Goal: Task Accomplishment & Management: Use online tool/utility

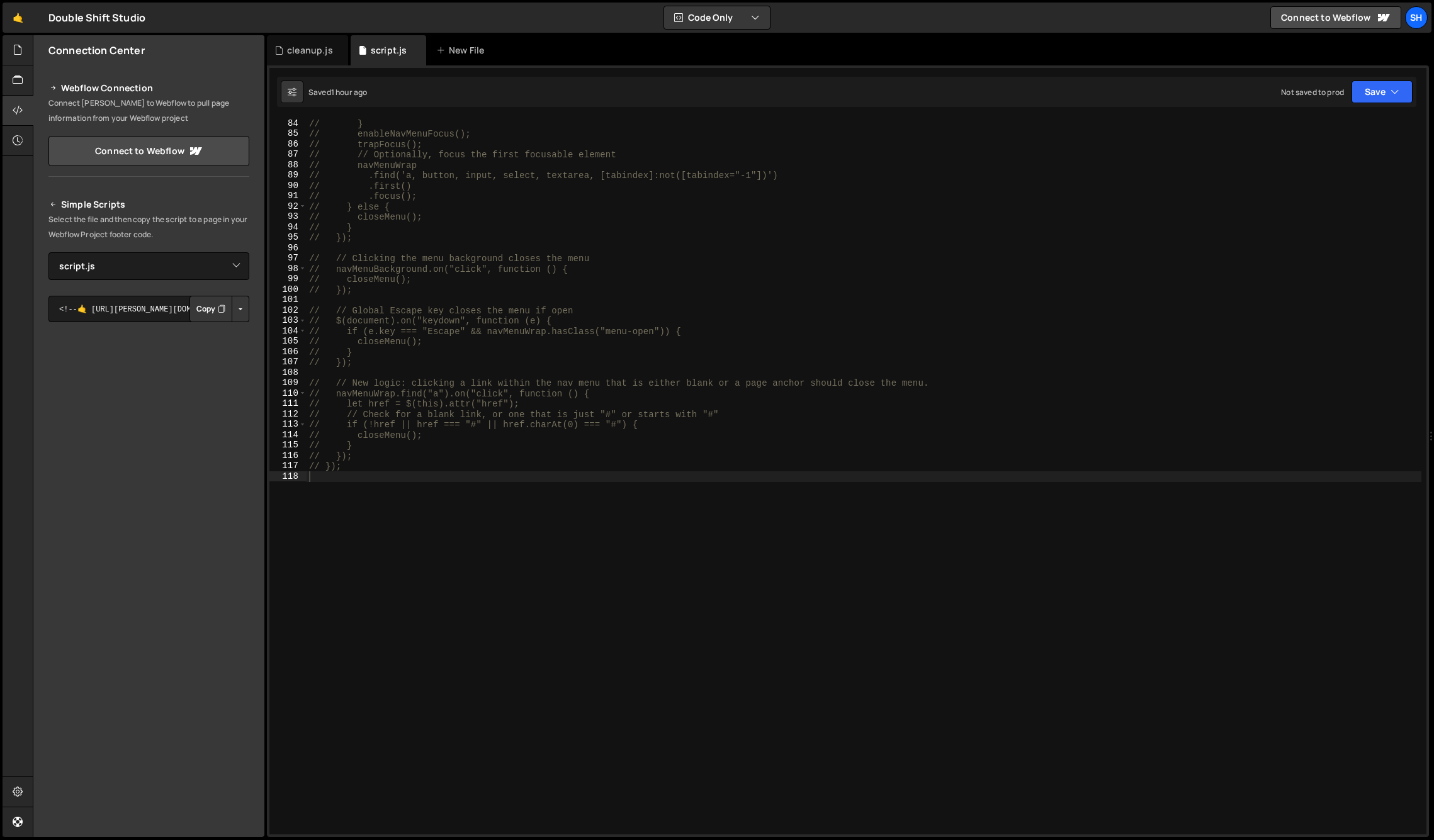
select select "45920"
click at [473, 480] on div "// } // enableNavMenuFocus(); // trapFocus(); // // Optionally, focus the first…" at bounding box center [864, 486] width 1115 height 737
paste textarea "});"
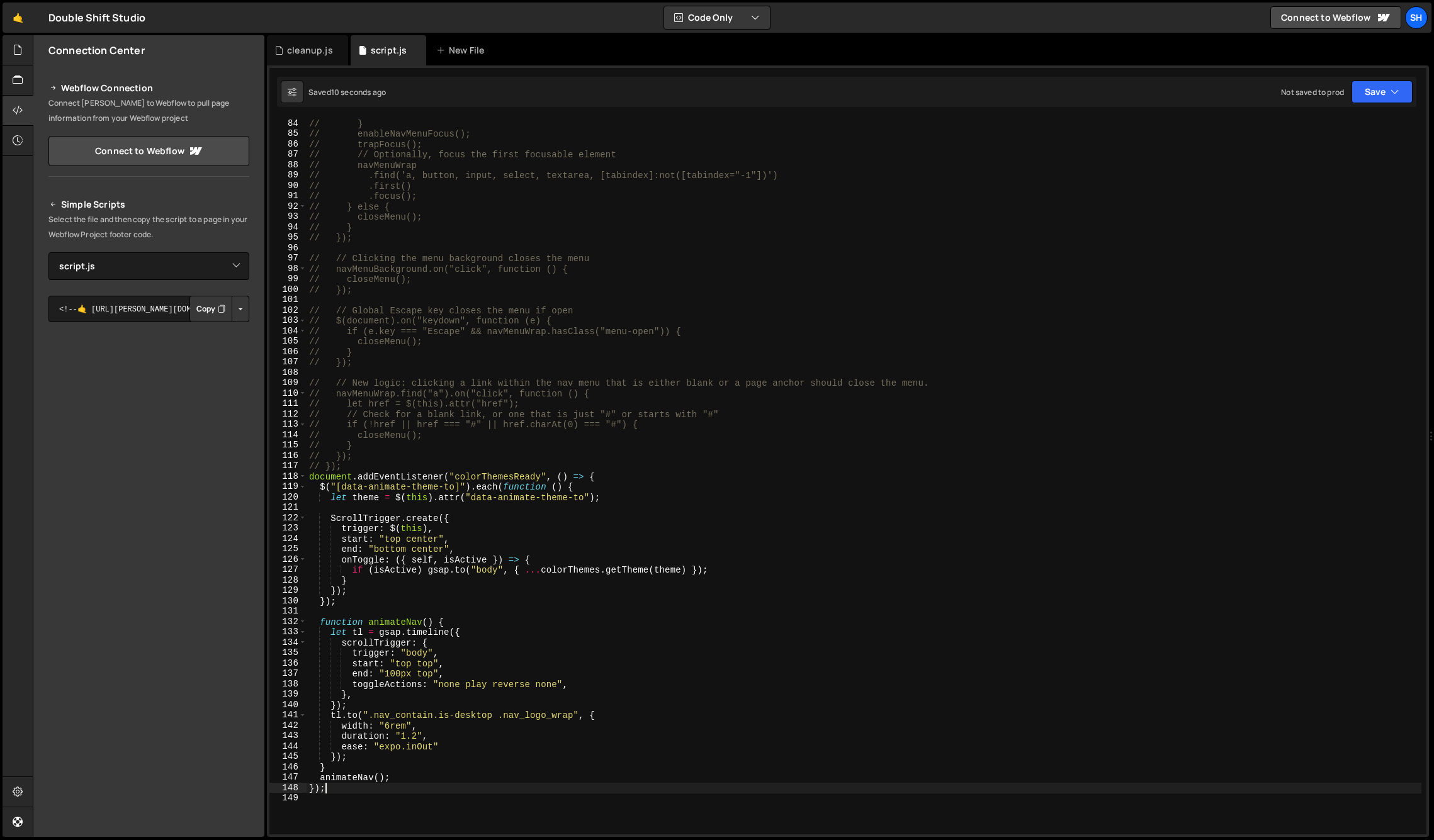
click at [327, 789] on div "// } // enableNavMenuFocus(); // trapFocus(); // // Optionally, focus the first…" at bounding box center [864, 486] width 1115 height 737
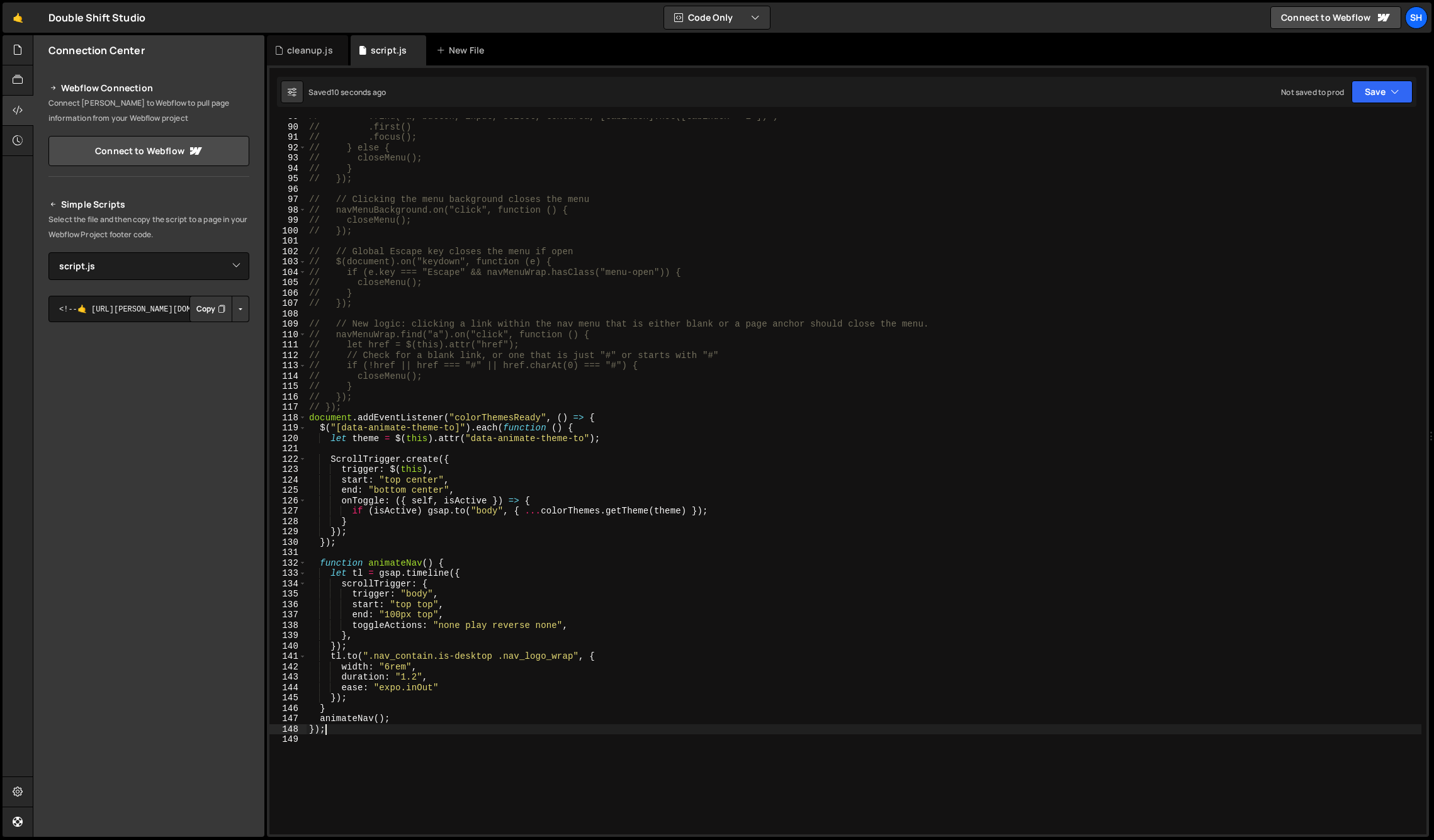
scroll to position [935, 0]
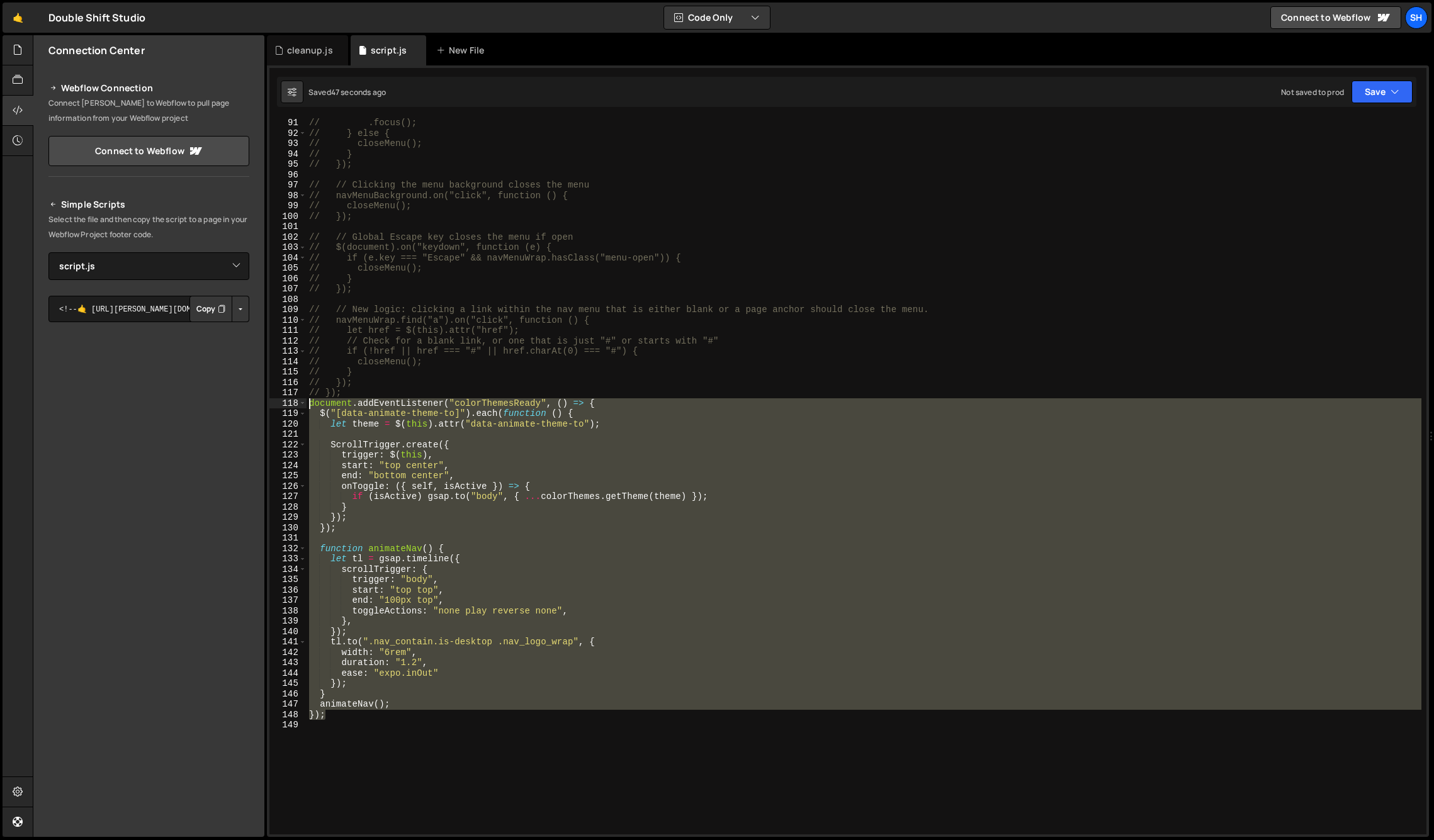
drag, startPoint x: 333, startPoint y: 715, endPoint x: 287, endPoint y: 405, distance: 313.4
click at [287, 405] on div "}); 91 92 93 94 95 96 97 98 99 100 101 102 103 104 105 106 107 108 109 110 111 …" at bounding box center [848, 476] width 1157 height 716
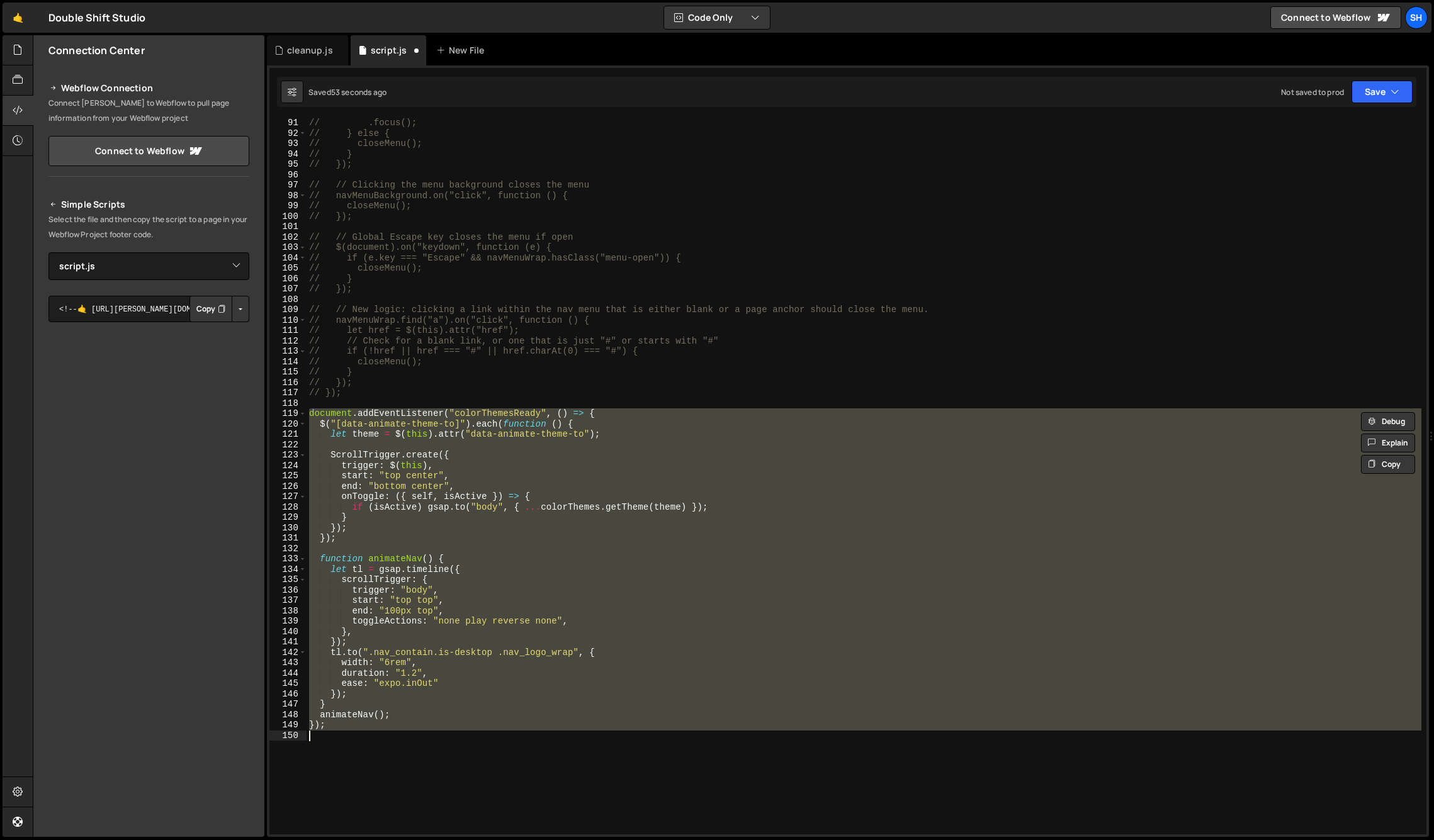
type textarea "// });"
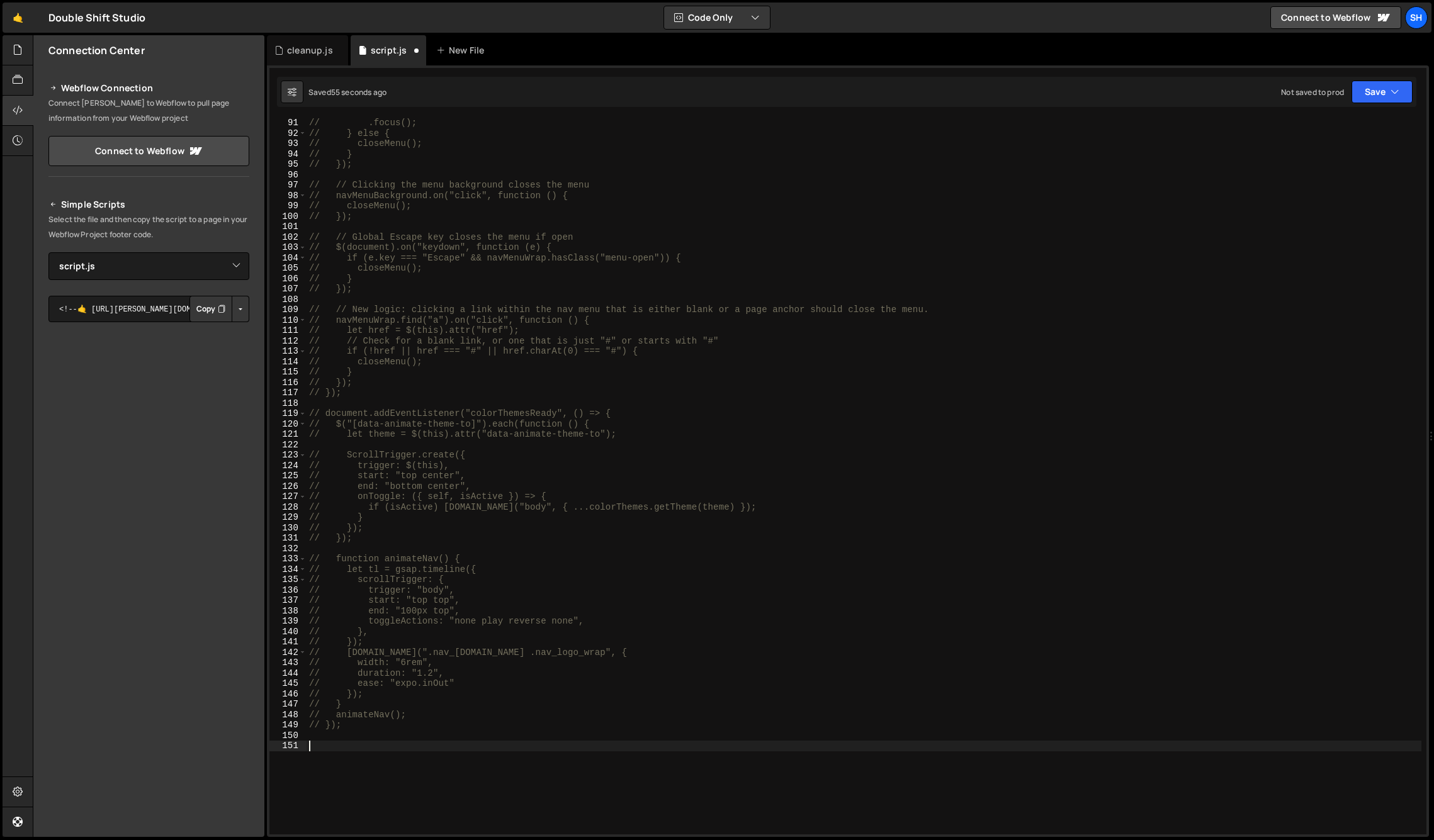
paste textarea "})();"
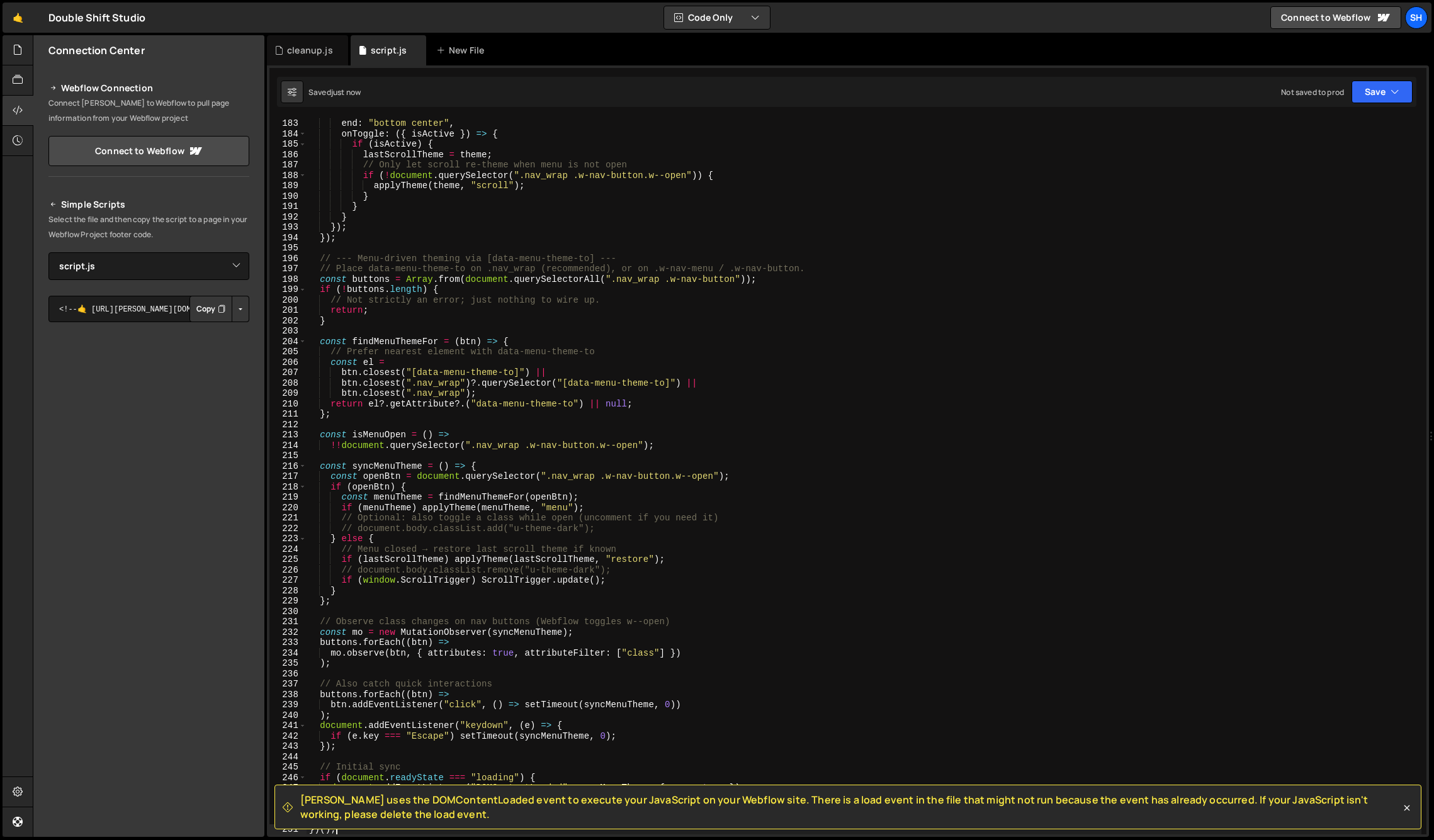
type textarea "})();"
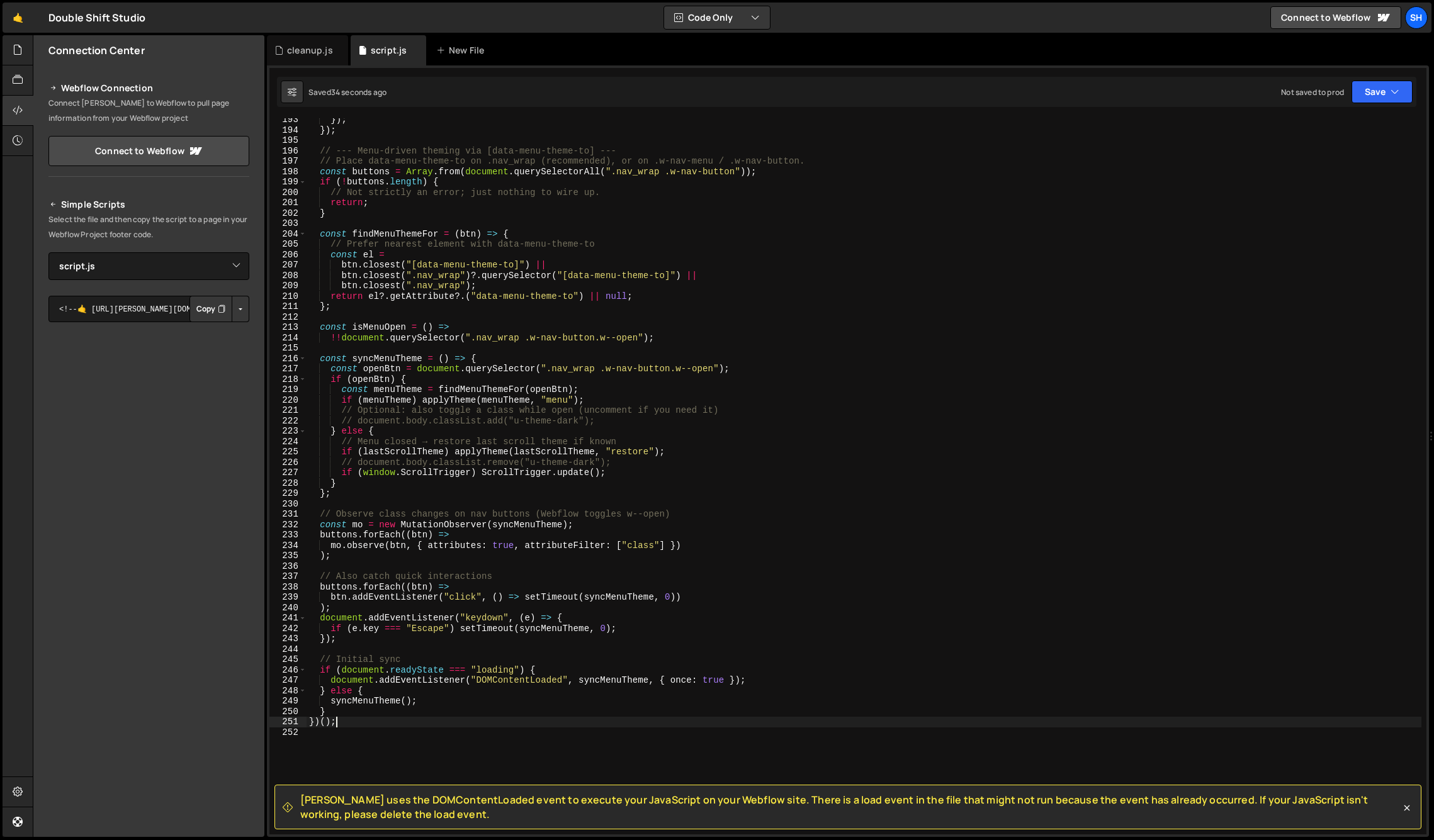
scroll to position [1981, 0]
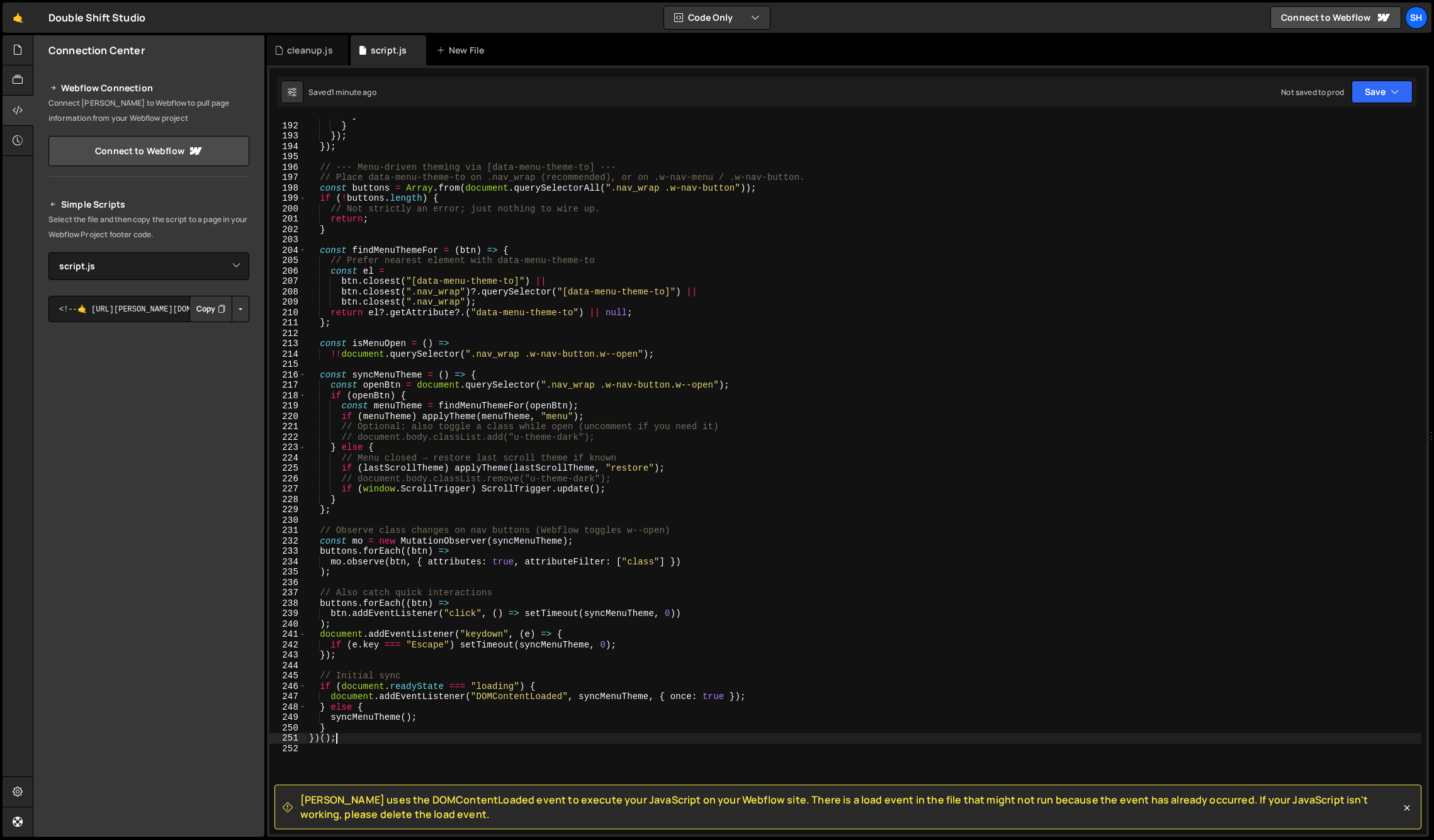
click at [777, 245] on div "} } }) ; }) ; // --- Menu-driven theming via [data-menu-theme-to] --- // Place …" at bounding box center [864, 478] width 1115 height 737
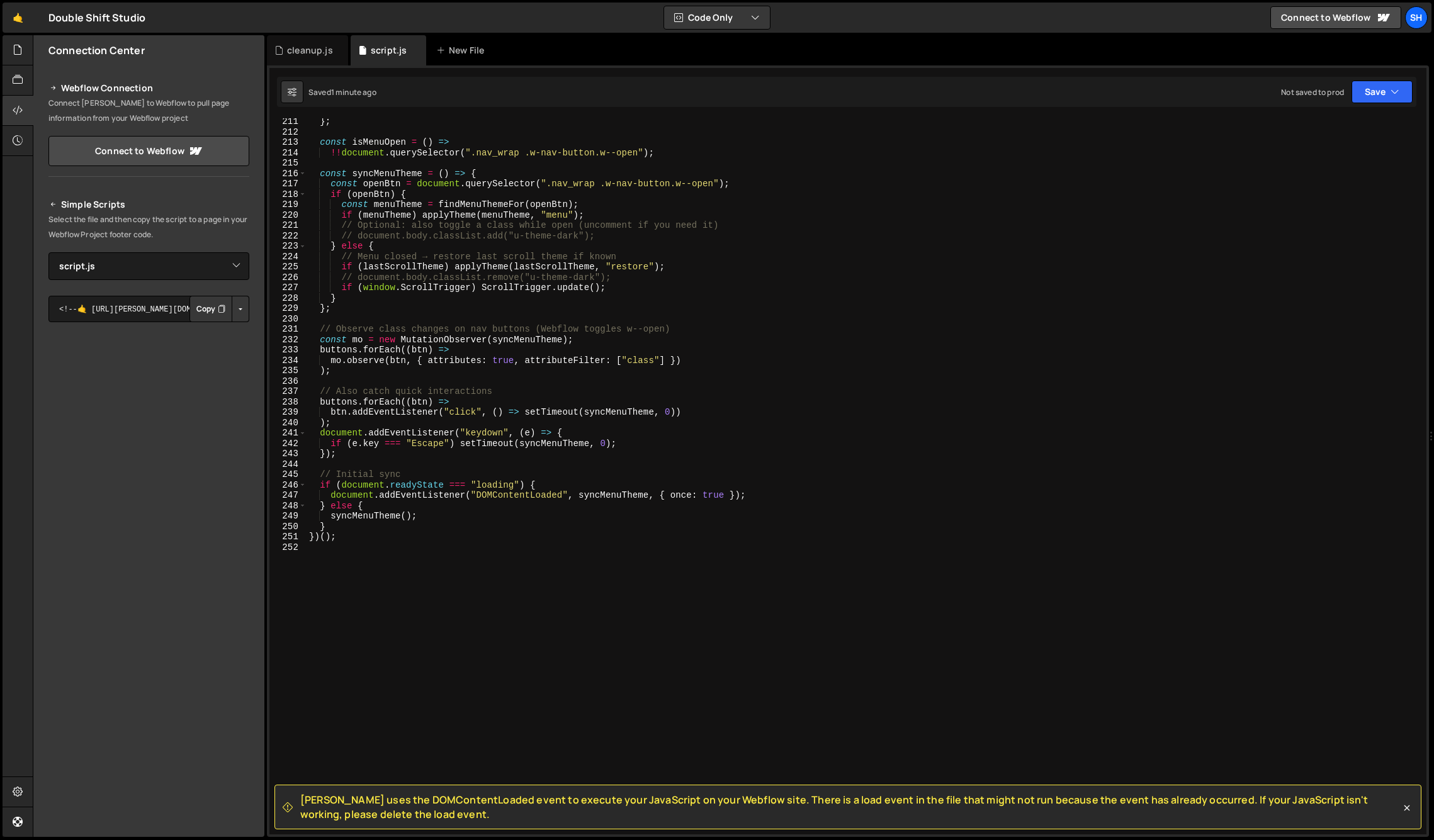
scroll to position [2182, 0]
click at [191, 650] on div "Connection Center Webflow Connection Connect [PERSON_NAME] to Webflow to pull p…" at bounding box center [149, 436] width 231 height 802
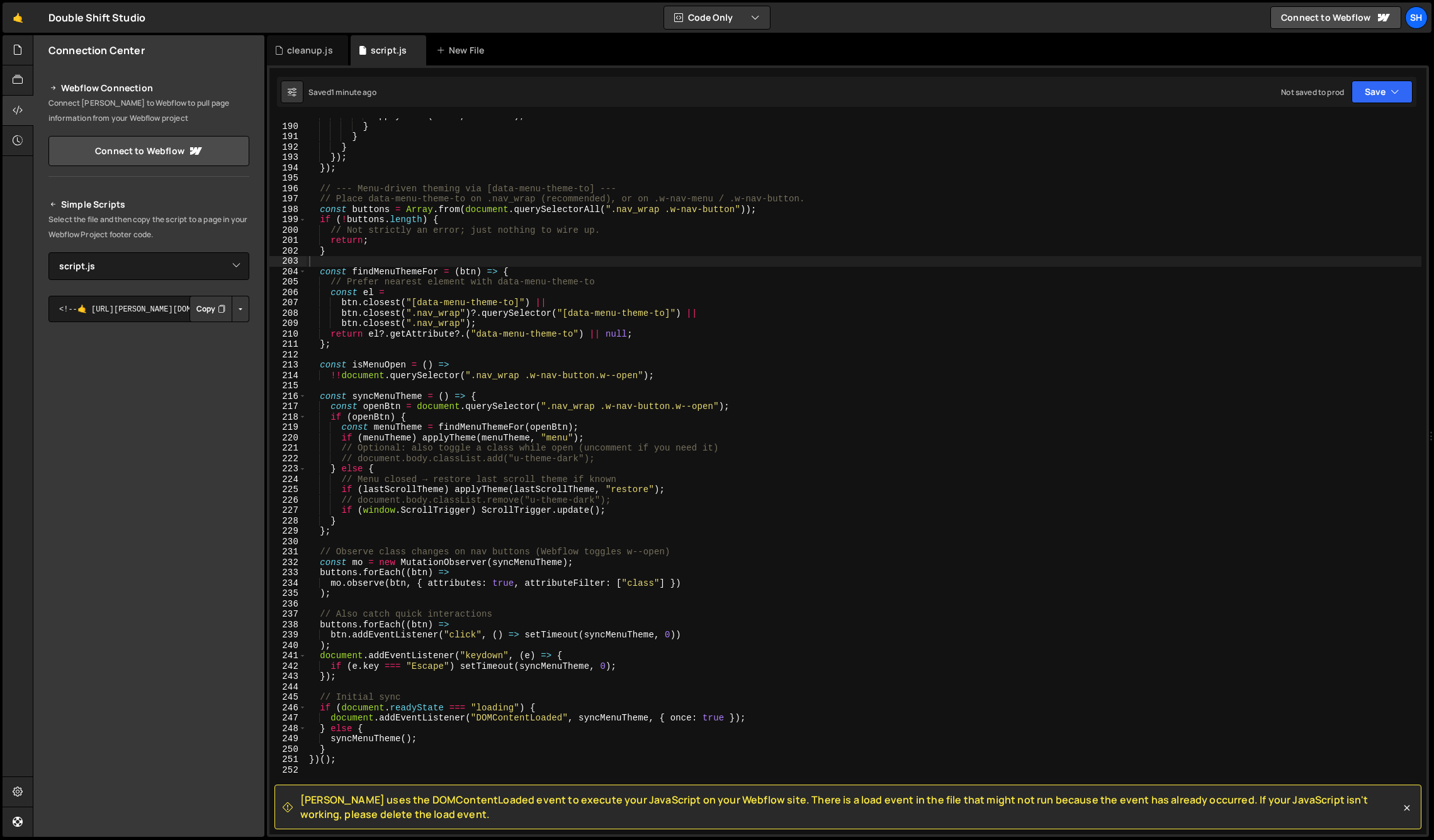
scroll to position [1959, 0]
click at [164, 670] on div "Connection Center Webflow Connection Connect [PERSON_NAME] to Webflow to pull p…" at bounding box center [149, 436] width 231 height 802
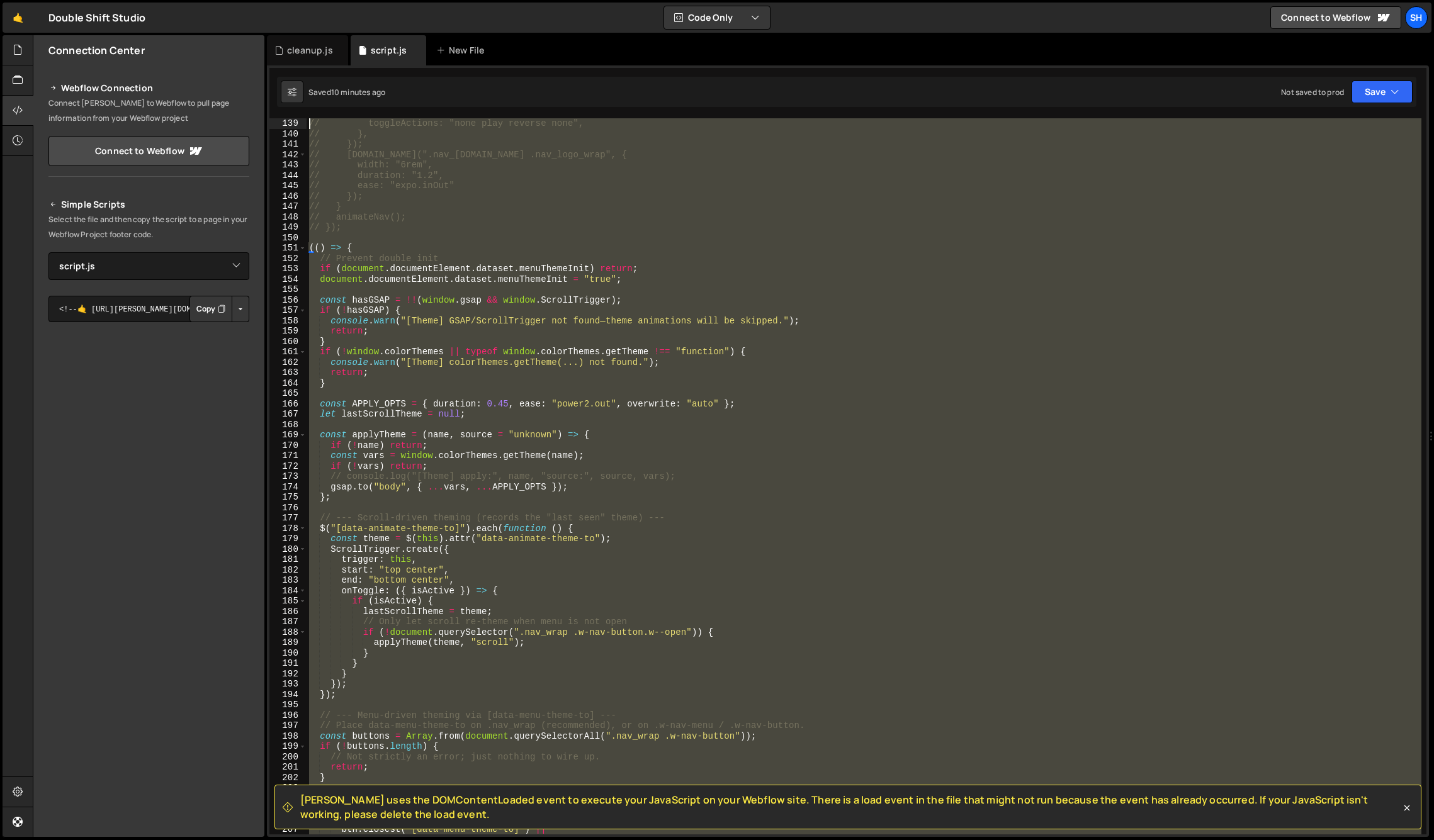
scroll to position [1308, 0]
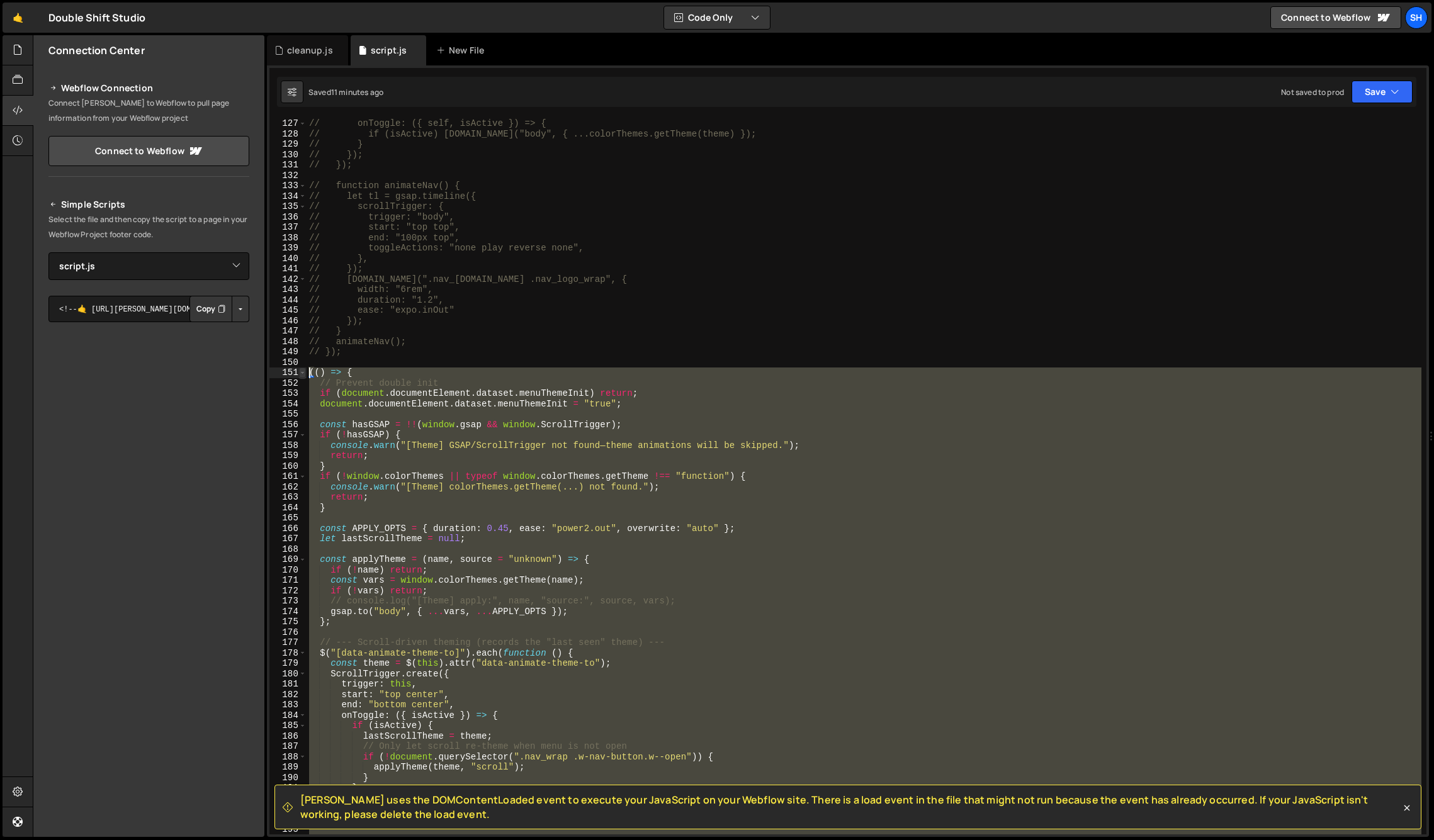
drag, startPoint x: 336, startPoint y: 698, endPoint x: 304, endPoint y: 373, distance: 326.6
click at [304, 373] on div "})(); 127 128 129 130 131 132 133 134 135 136 137 138 139 140 141 142 143 144 1…" at bounding box center [848, 476] width 1157 height 716
paste textarea "})();"
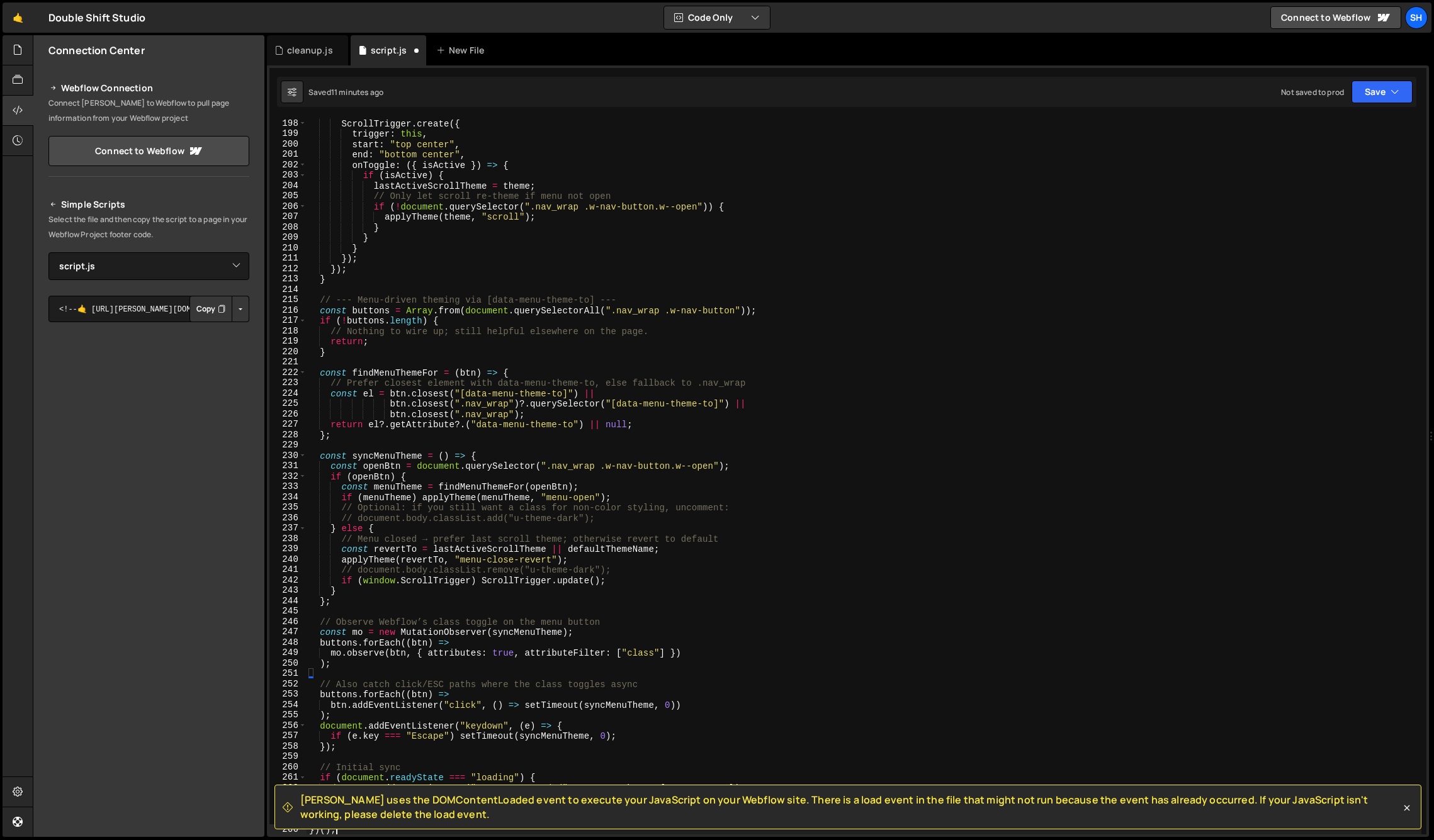
scroll to position [2045, 0]
click at [165, 673] on div "Connection Center Webflow Connection Connect [PERSON_NAME] to Webflow to pull p…" at bounding box center [149, 436] width 231 height 802
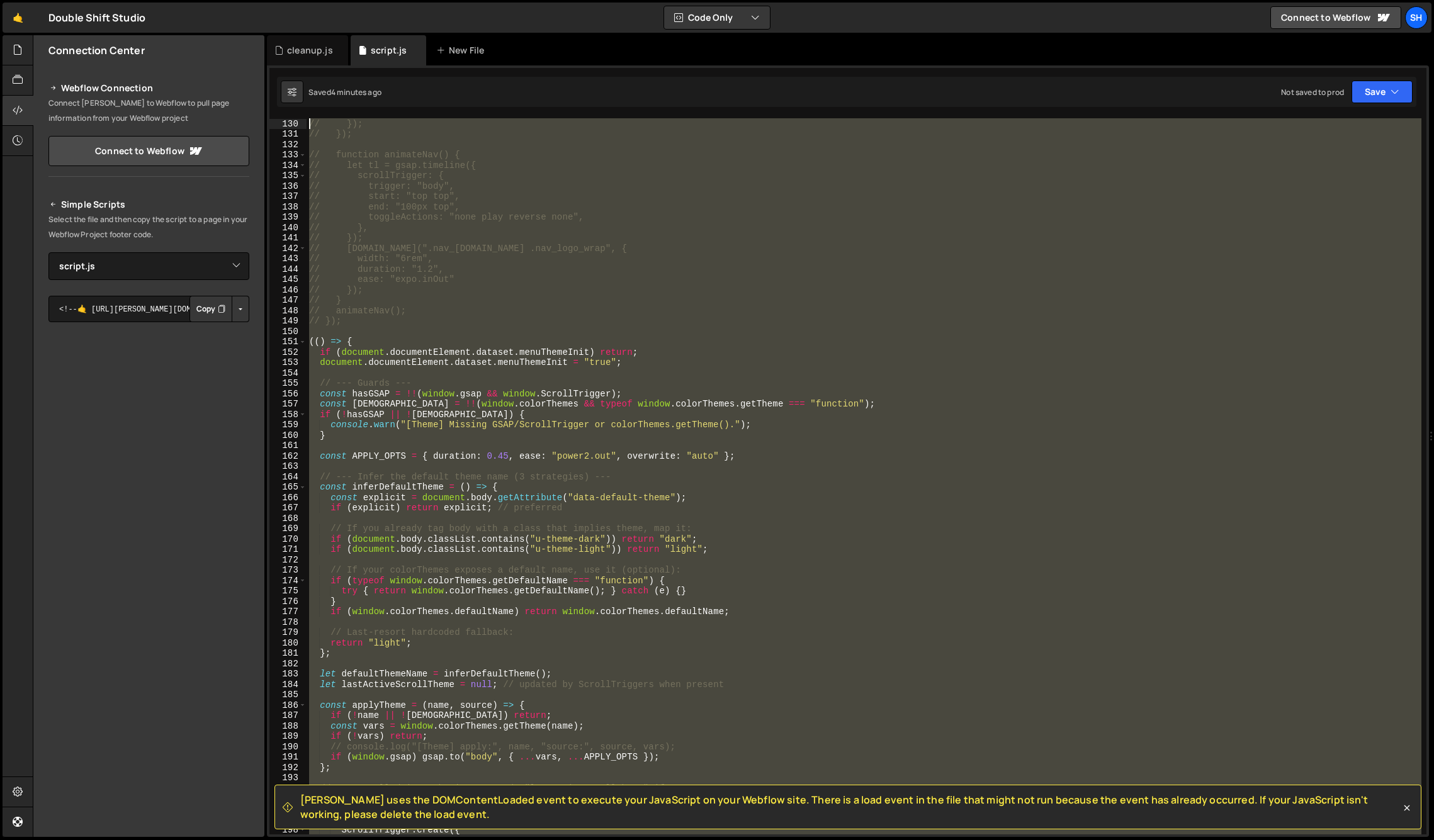
scroll to position [1318, 0]
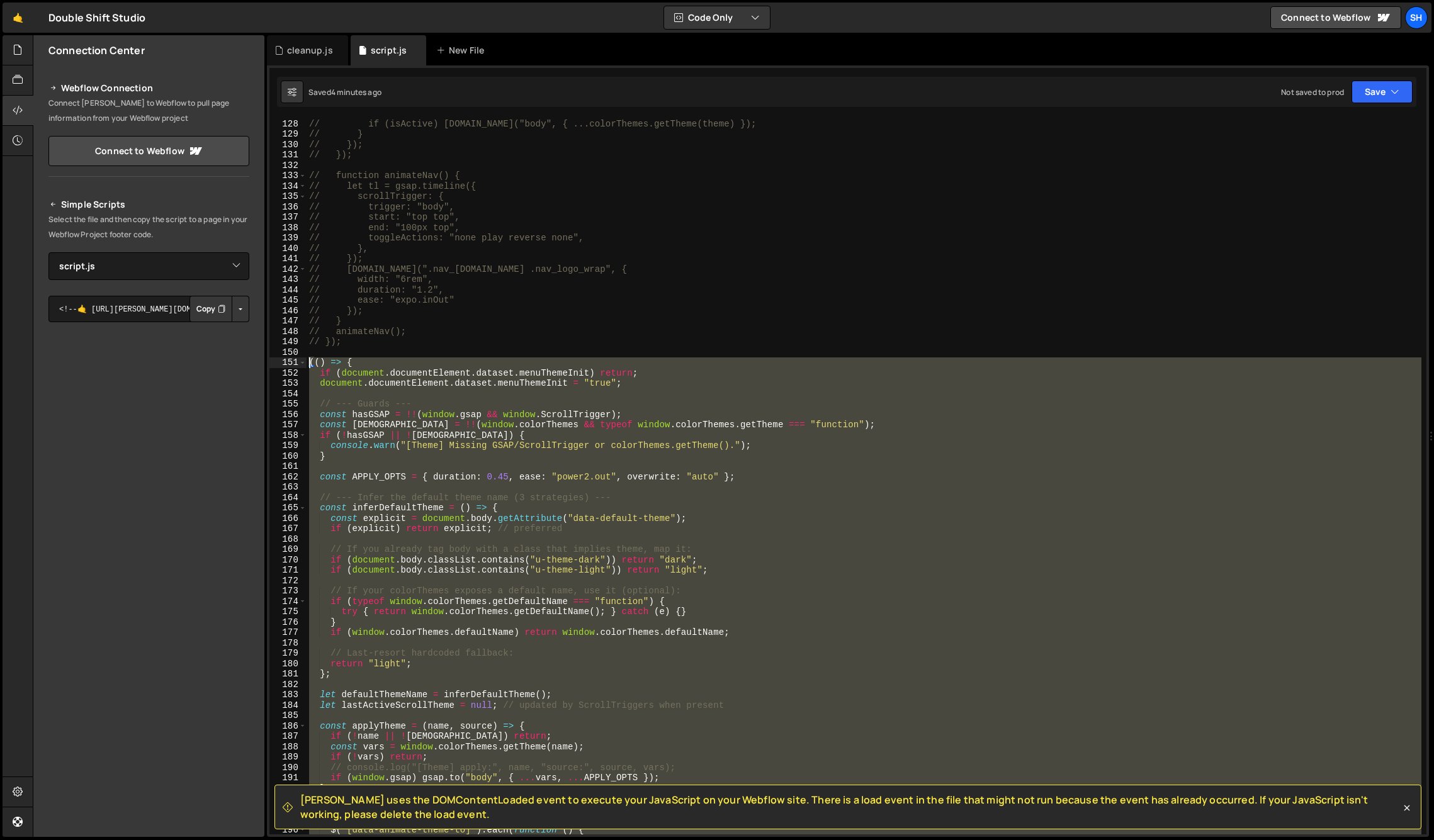
drag, startPoint x: 338, startPoint y: 593, endPoint x: 308, endPoint y: 364, distance: 231.0
click at [296, 361] on div "})(); 128 129 130 131 132 133 134 135 136 137 138 139 140 141 142 143 144 145 1…" at bounding box center [848, 476] width 1157 height 716
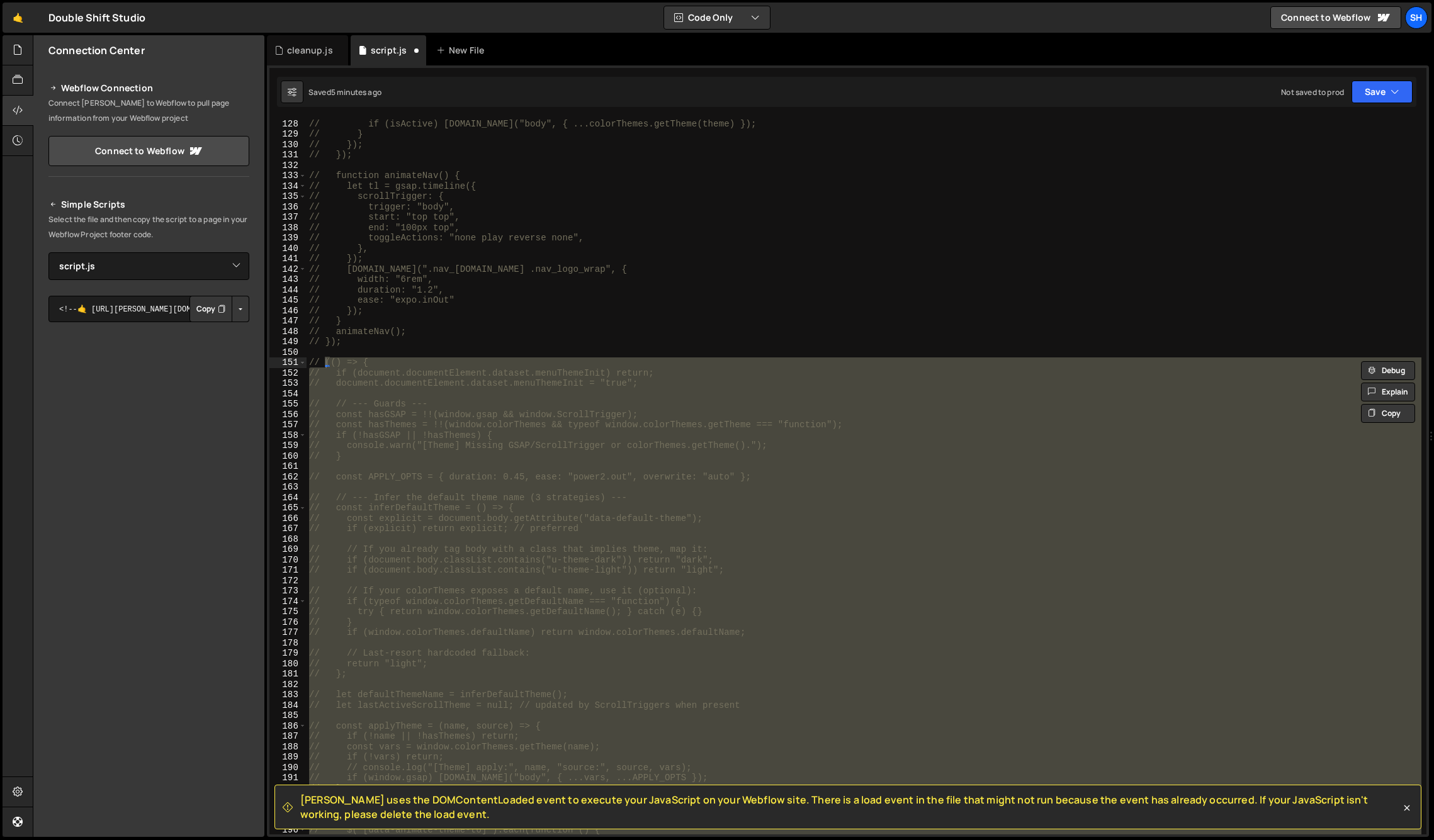
drag, startPoint x: 167, startPoint y: 722, endPoint x: 384, endPoint y: 512, distance: 302.0
click at [167, 722] on div "Connection Center Webflow Connection Connect [PERSON_NAME] to Webflow to pull p…" at bounding box center [149, 436] width 231 height 802
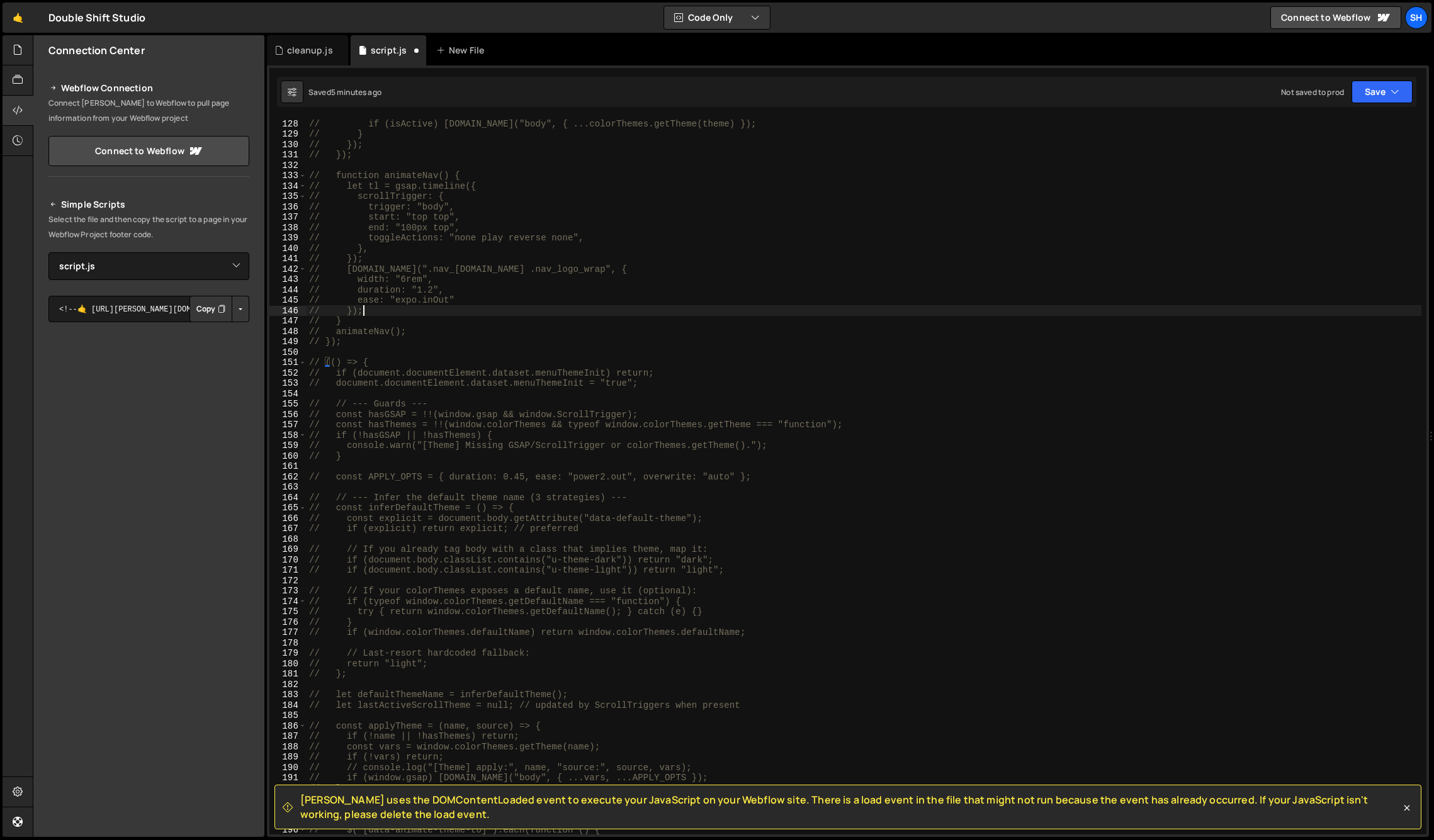
click at [507, 312] on div "// if (isActive) [DOMAIN_NAME]("body", { ...colorThemes.getTheme(theme) }); // …" at bounding box center [864, 486] width 1115 height 737
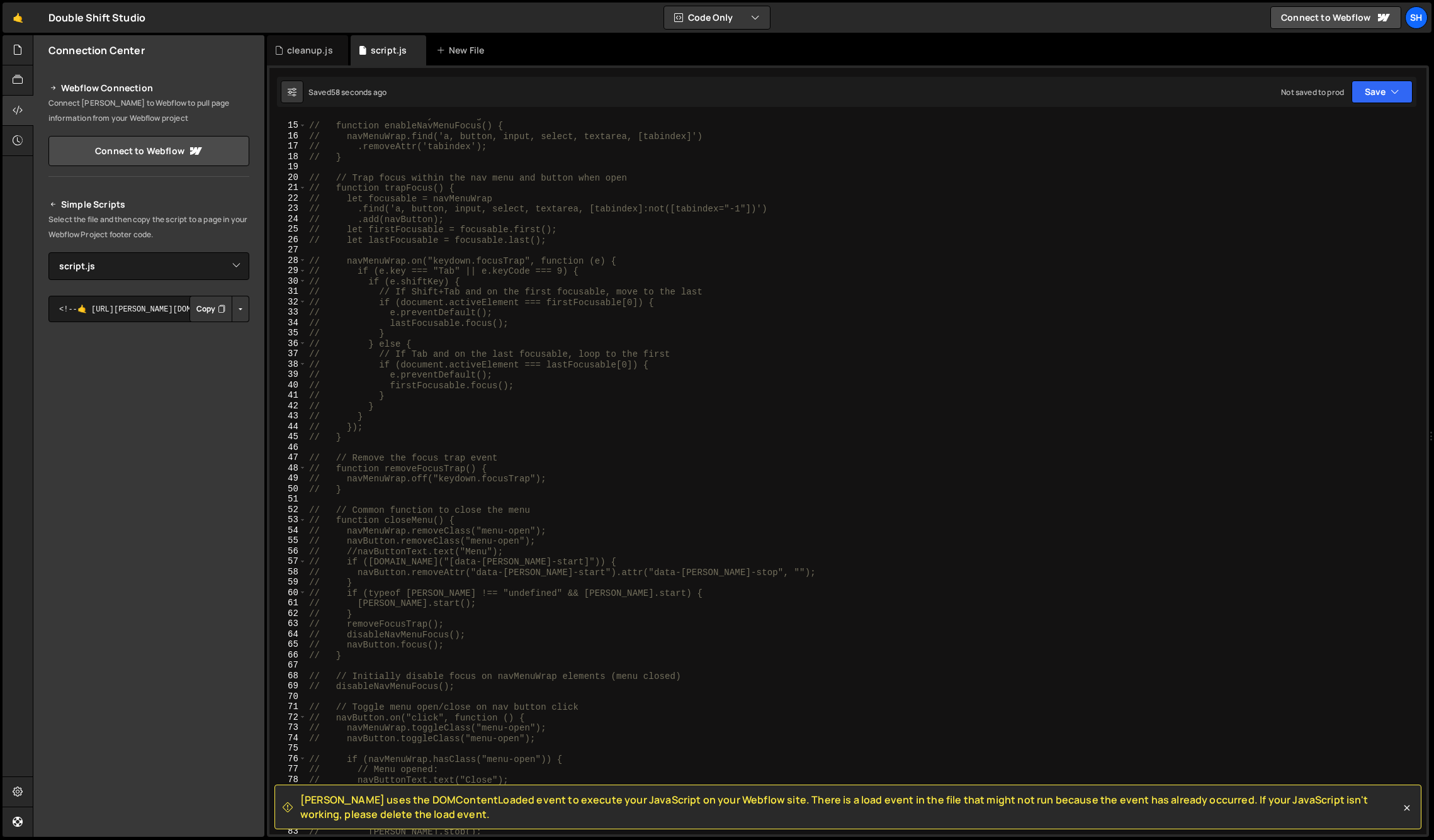
scroll to position [0, 0]
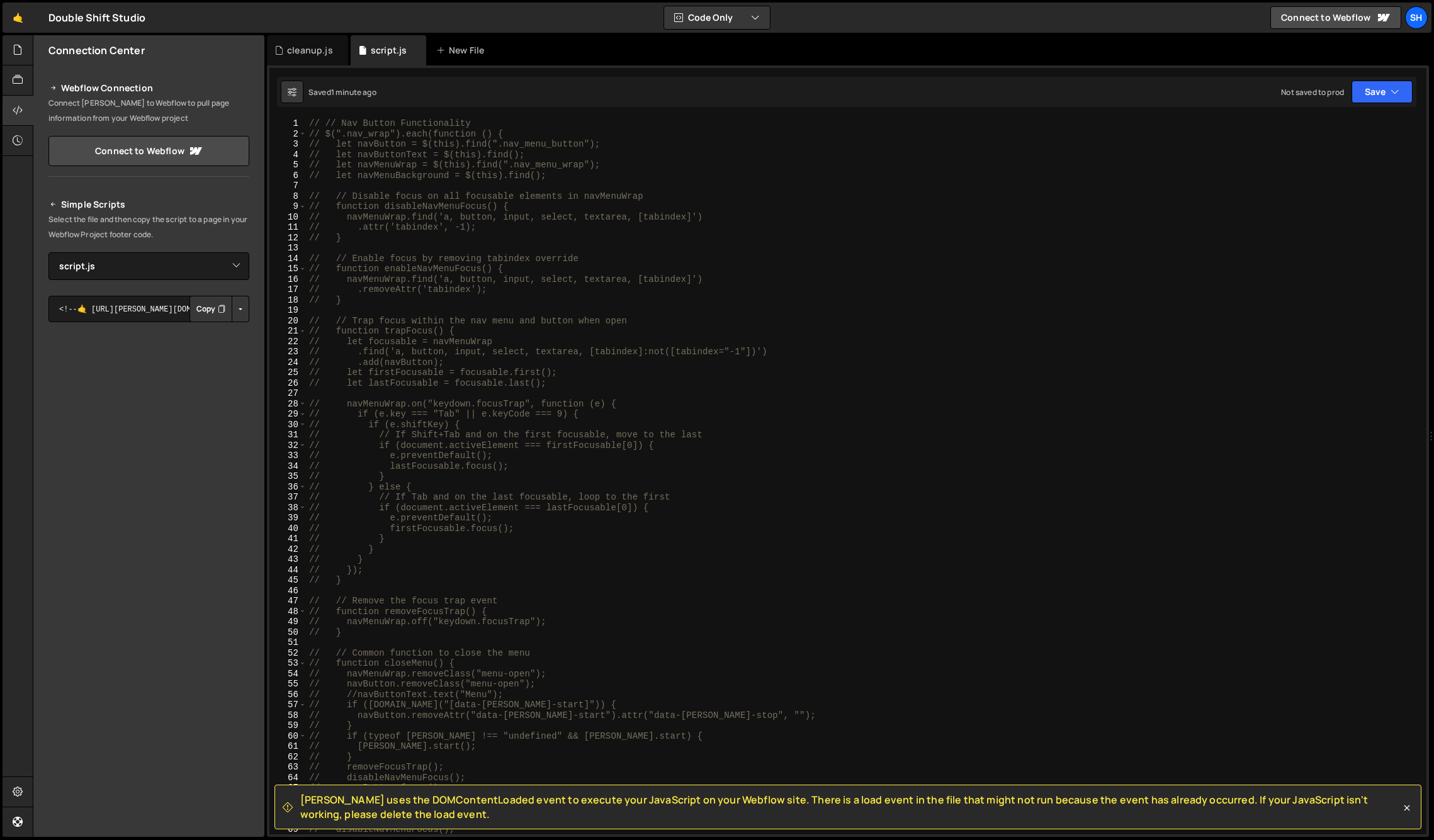
click at [167, 674] on div "Connection Center Webflow Connection Connect [PERSON_NAME] to Webflow to pull p…" at bounding box center [149, 436] width 231 height 802
type textarea "// firstFocusable.focus();"
click at [703, 526] on div "// // Nav Button Functionality // $(".nav_wrap").each(function () { // let navB…" at bounding box center [864, 486] width 1115 height 737
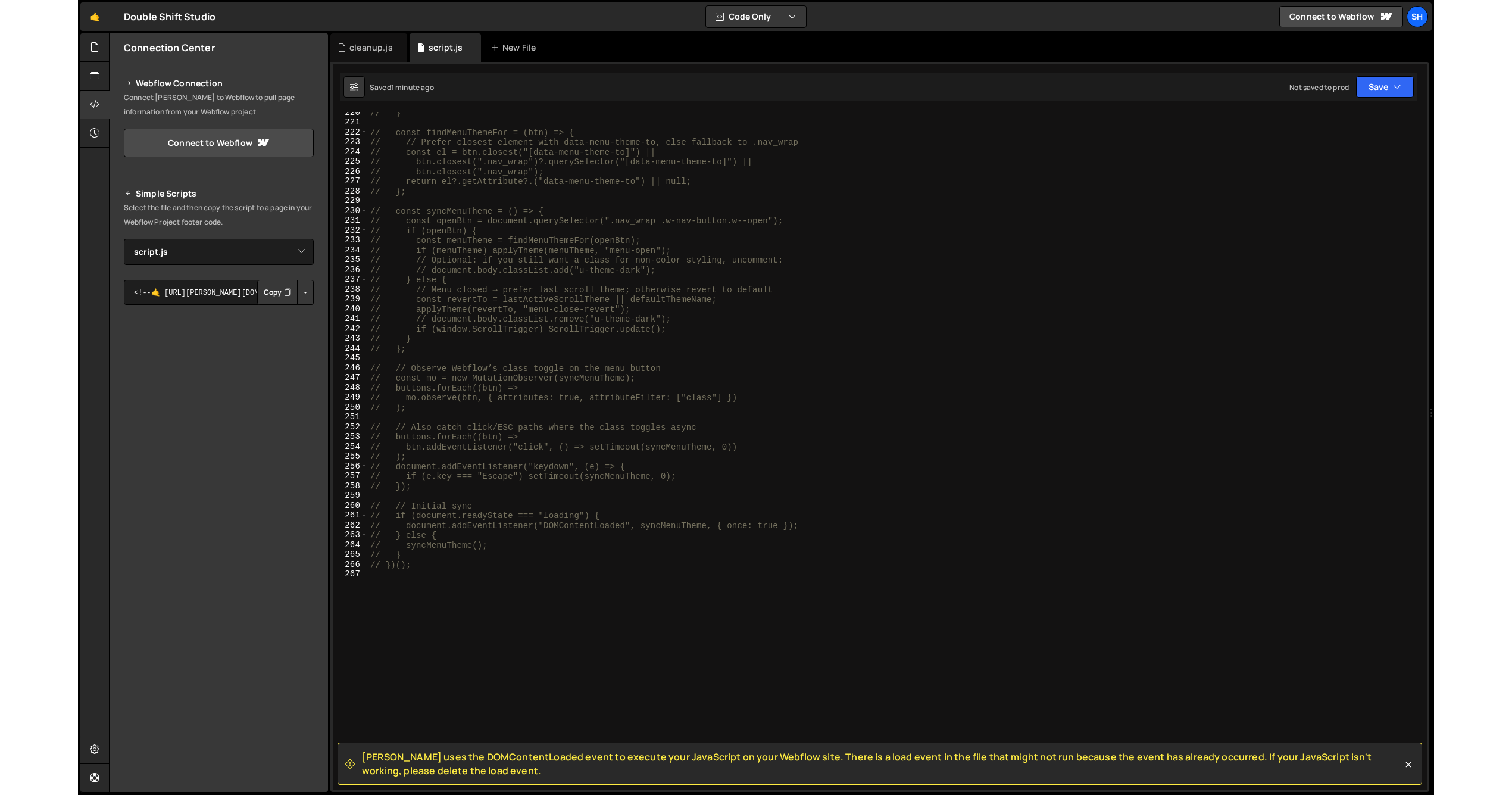
scroll to position [2172, 0]
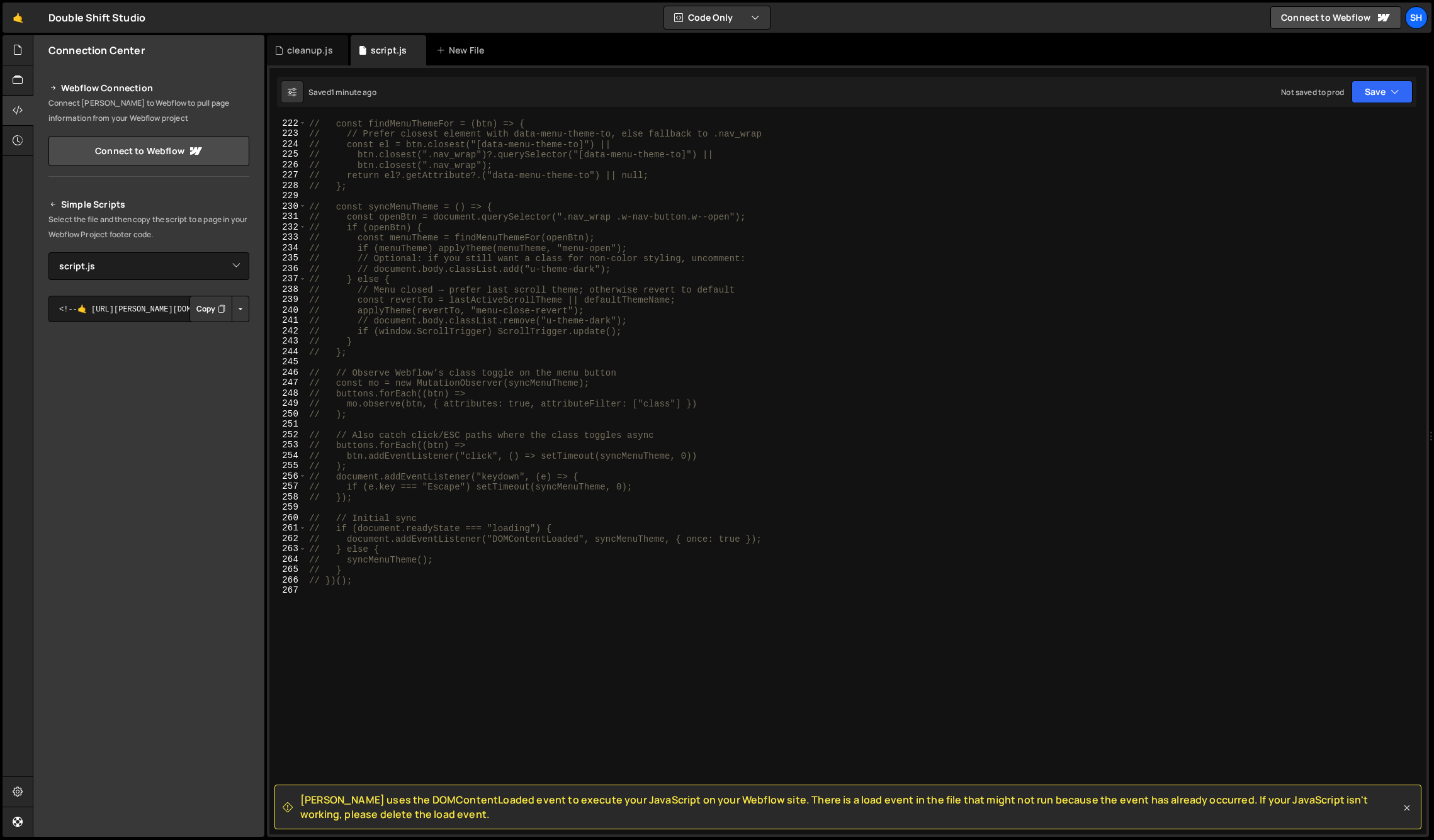
drag, startPoint x: 1406, startPoint y: 807, endPoint x: 1376, endPoint y: 796, distance: 32.0
click at [1406, 807] on icon at bounding box center [1407, 808] width 12 height 12
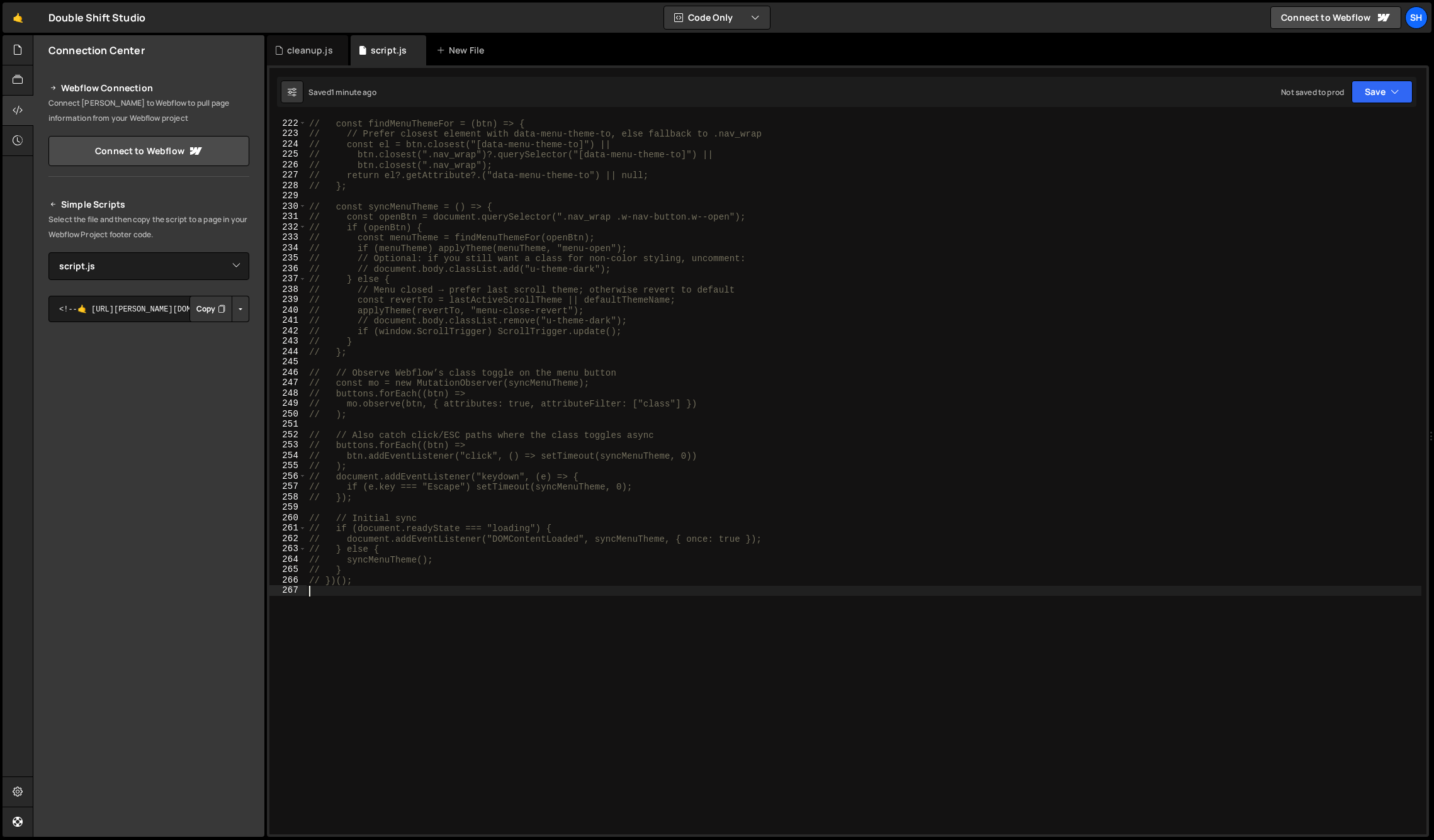
drag, startPoint x: 1024, startPoint y: 721, endPoint x: 992, endPoint y: 711, distance: 33.5
click at [1024, 721] on div "// const findMenuThemeFor = (btn) => { // // Prefer closest element with data-m…" at bounding box center [864, 486] width 1115 height 737
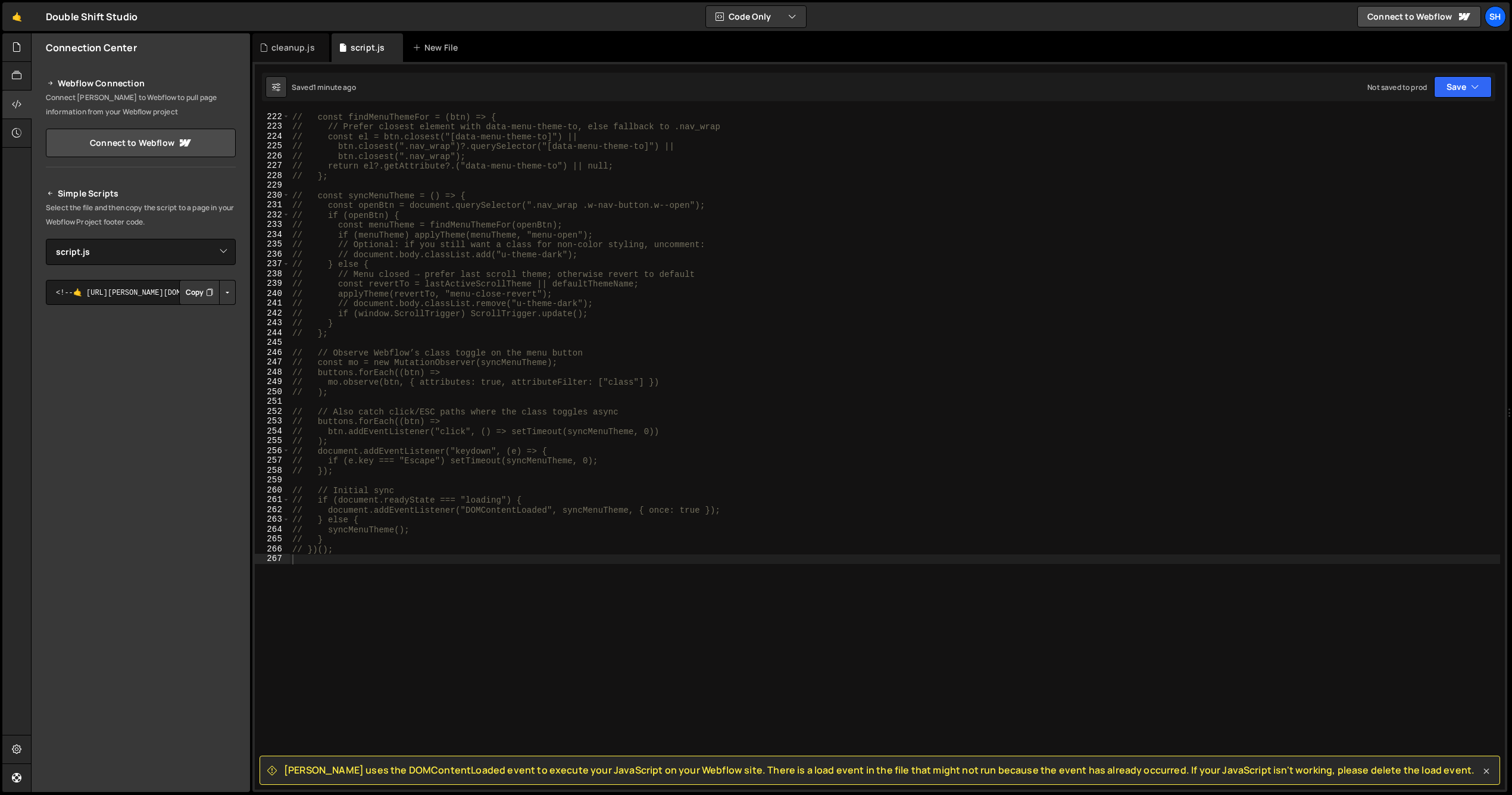
drag, startPoint x: 1486, startPoint y: 768, endPoint x: 1379, endPoint y: 735, distance: 112.0
click at [1355, 768] on icon at bounding box center [1486, 771] width 12 height 12
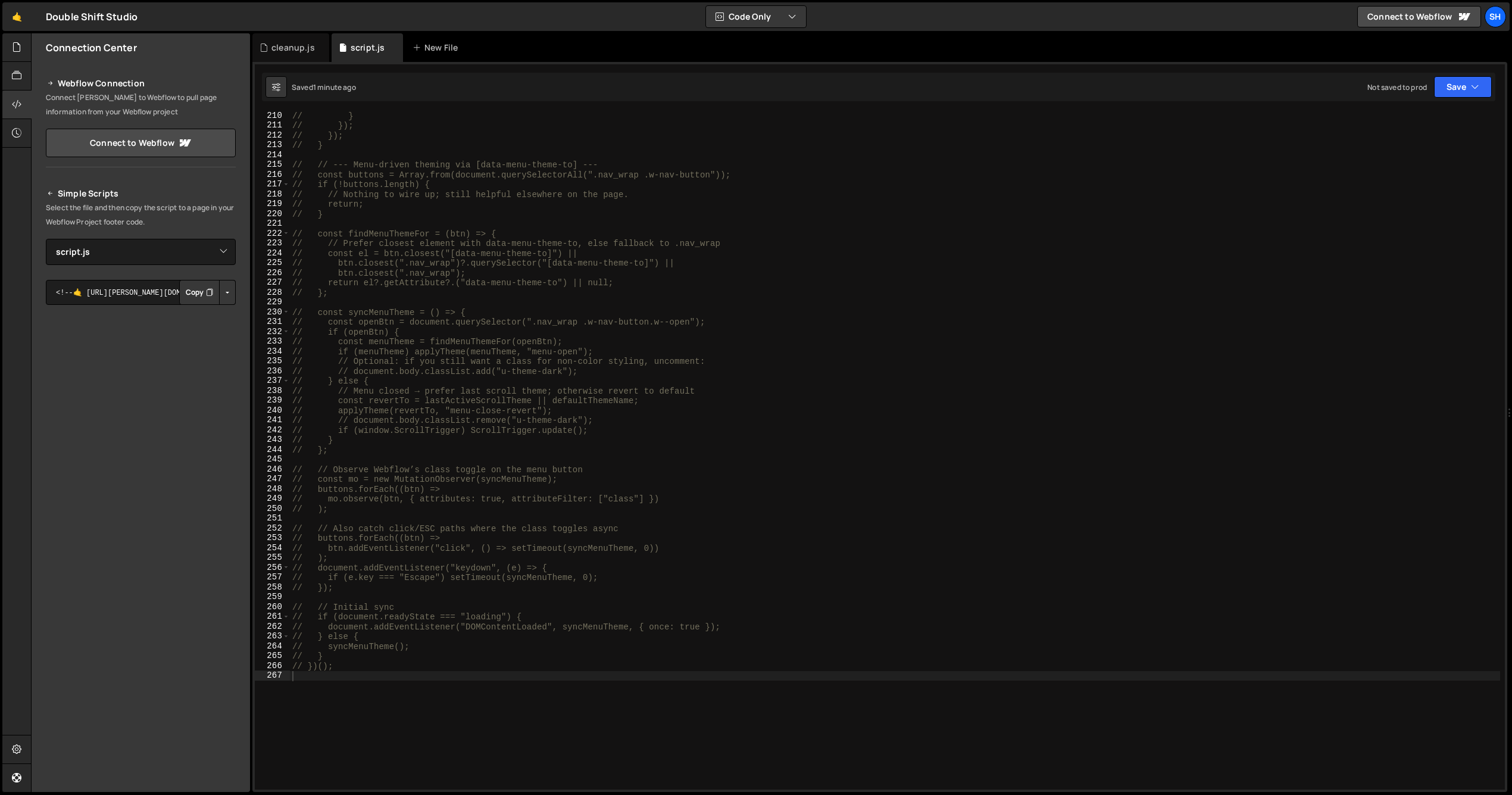
scroll to position [2054, 0]
click at [337, 665] on div "// } // }); // }); // } // // --- Menu-driven theming via [data-menu-theme-to] …" at bounding box center [895, 459] width 1210 height 697
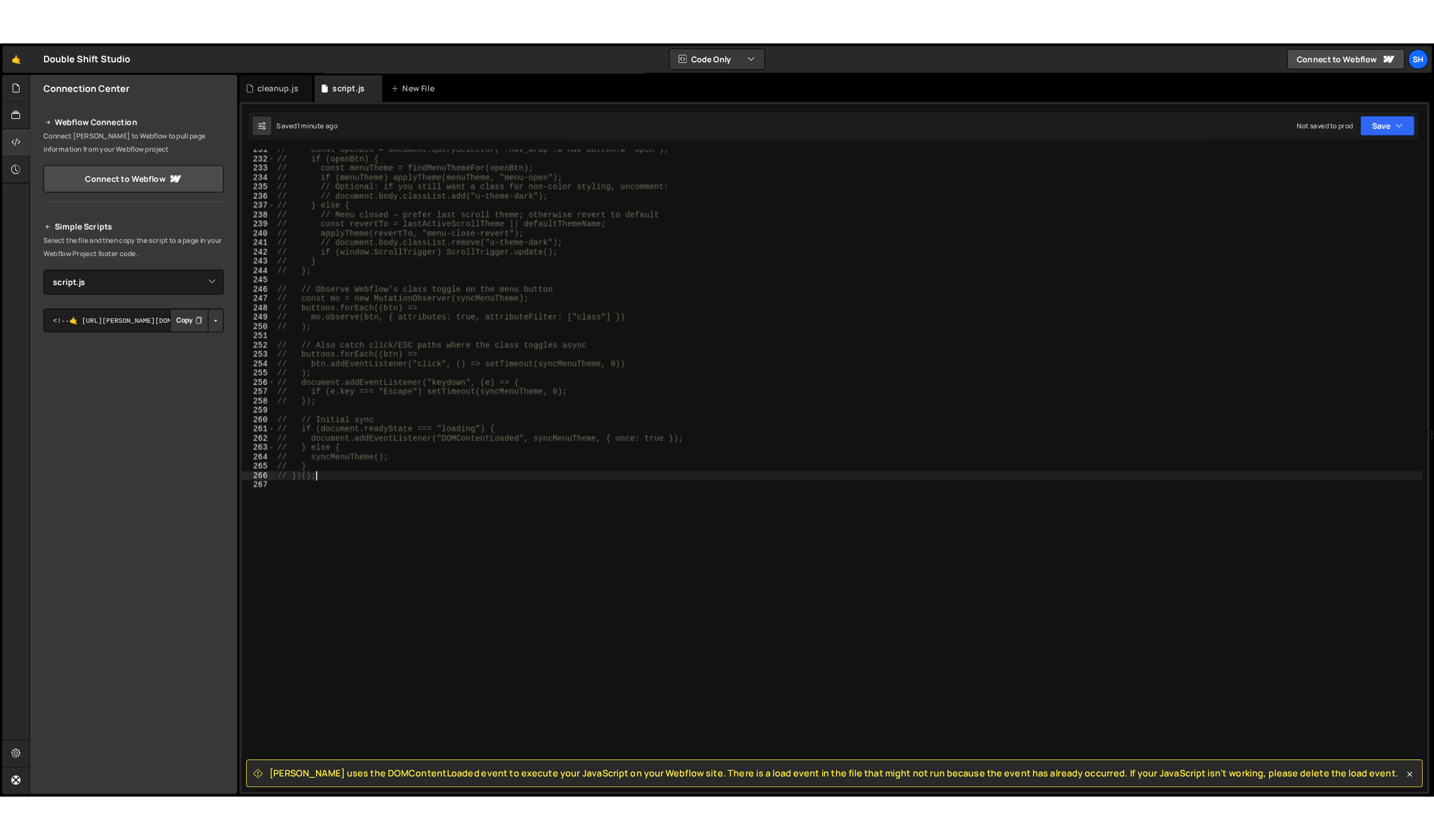
scroll to position [2393, 0]
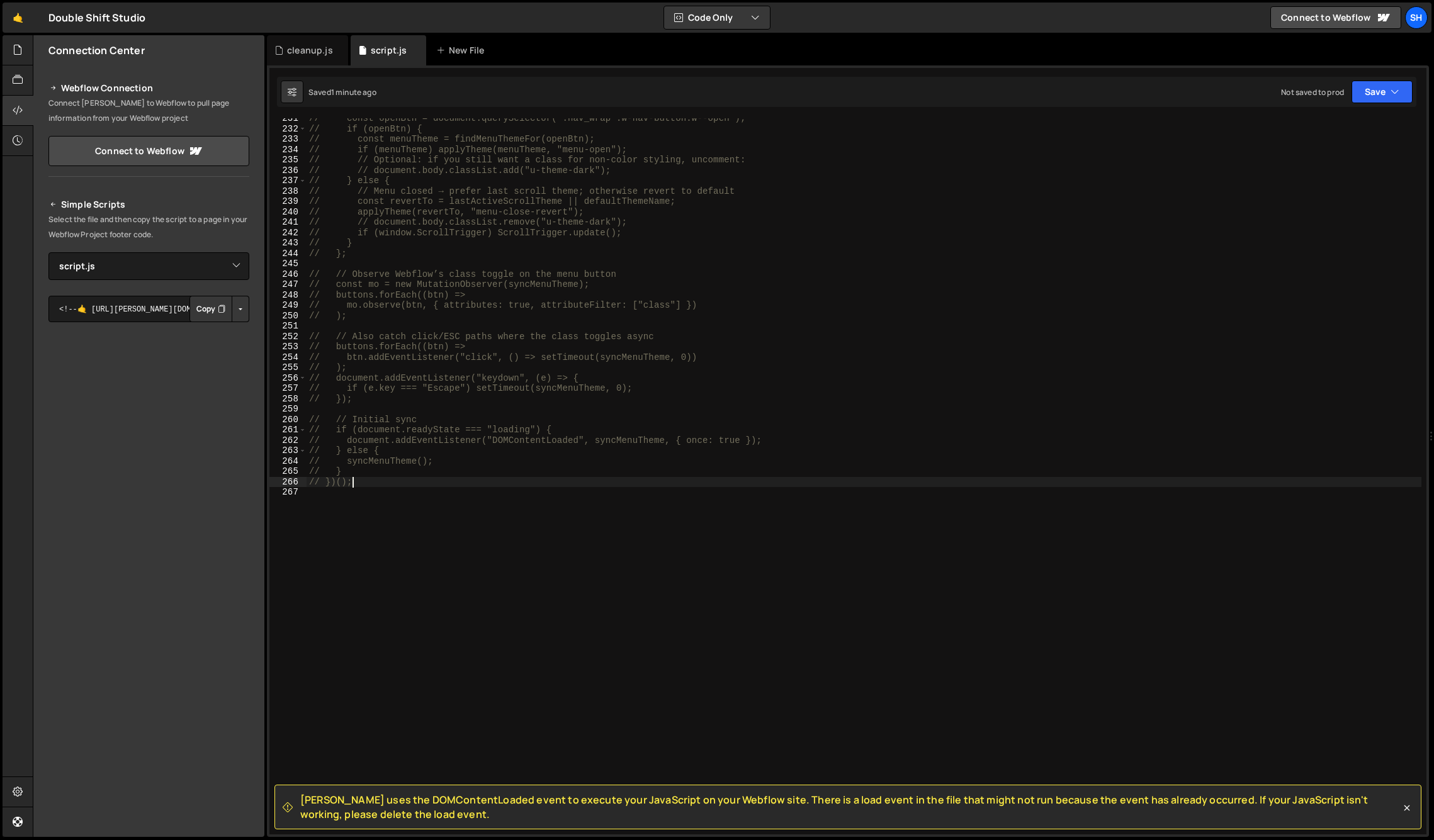
click at [130, 798] on div "Connection Center Webflow Connection Connect [PERSON_NAME] to Webflow to pull p…" at bounding box center [149, 436] width 231 height 802
drag, startPoint x: 362, startPoint y: 479, endPoint x: 375, endPoint y: 480, distance: 13.0
click at [362, 479] on div "// const openBtn = document.querySelector(".nav_wrap .w-nav-button.w--open"); /…" at bounding box center [864, 481] width 1115 height 737
type textarea "// })();"
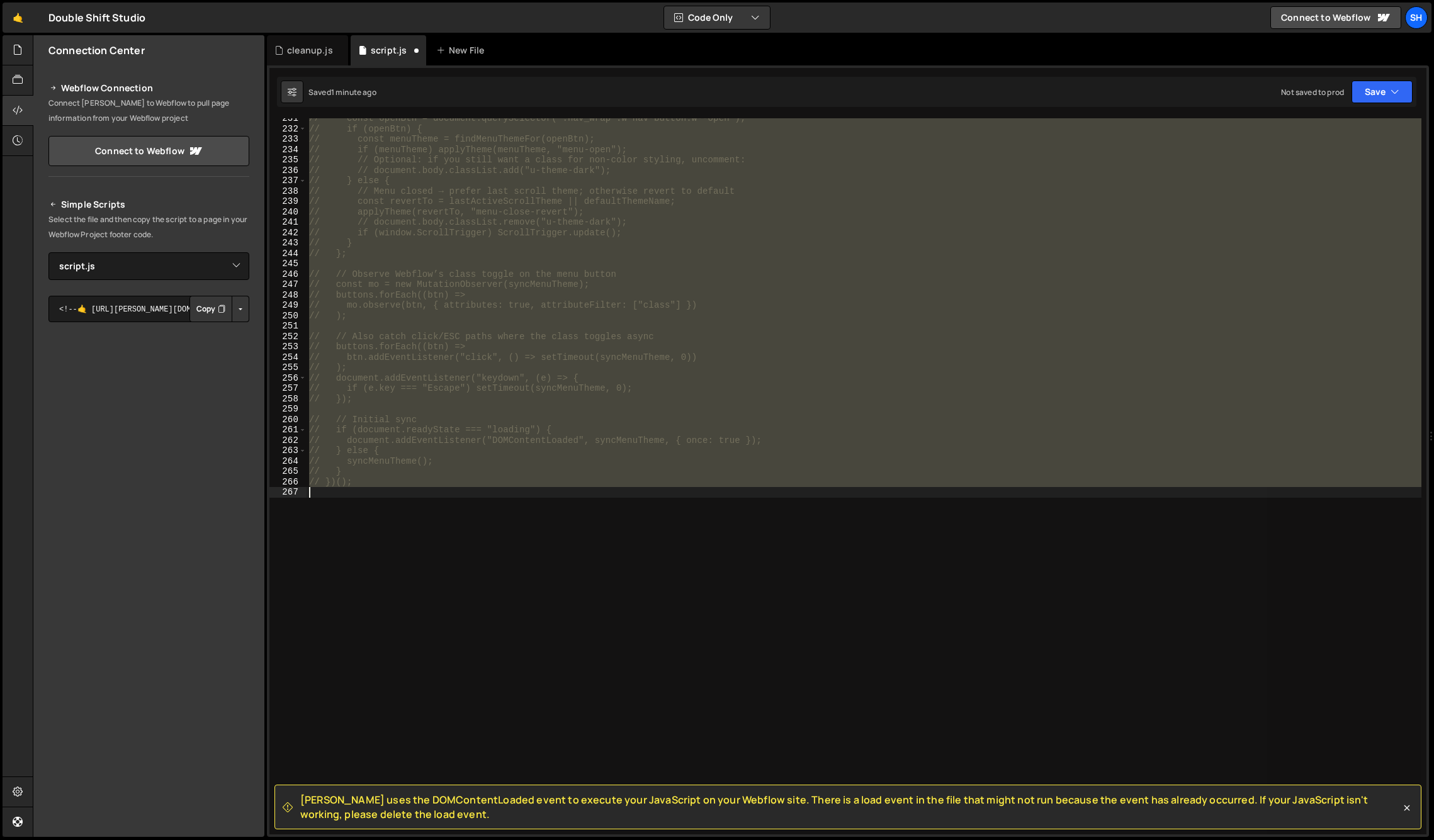
click at [440, 491] on div "// const openBtn = document.querySelector(".nav_wrap .w-nav-button.w--open"); /…" at bounding box center [864, 476] width 1115 height 716
type textarea "(() => {"
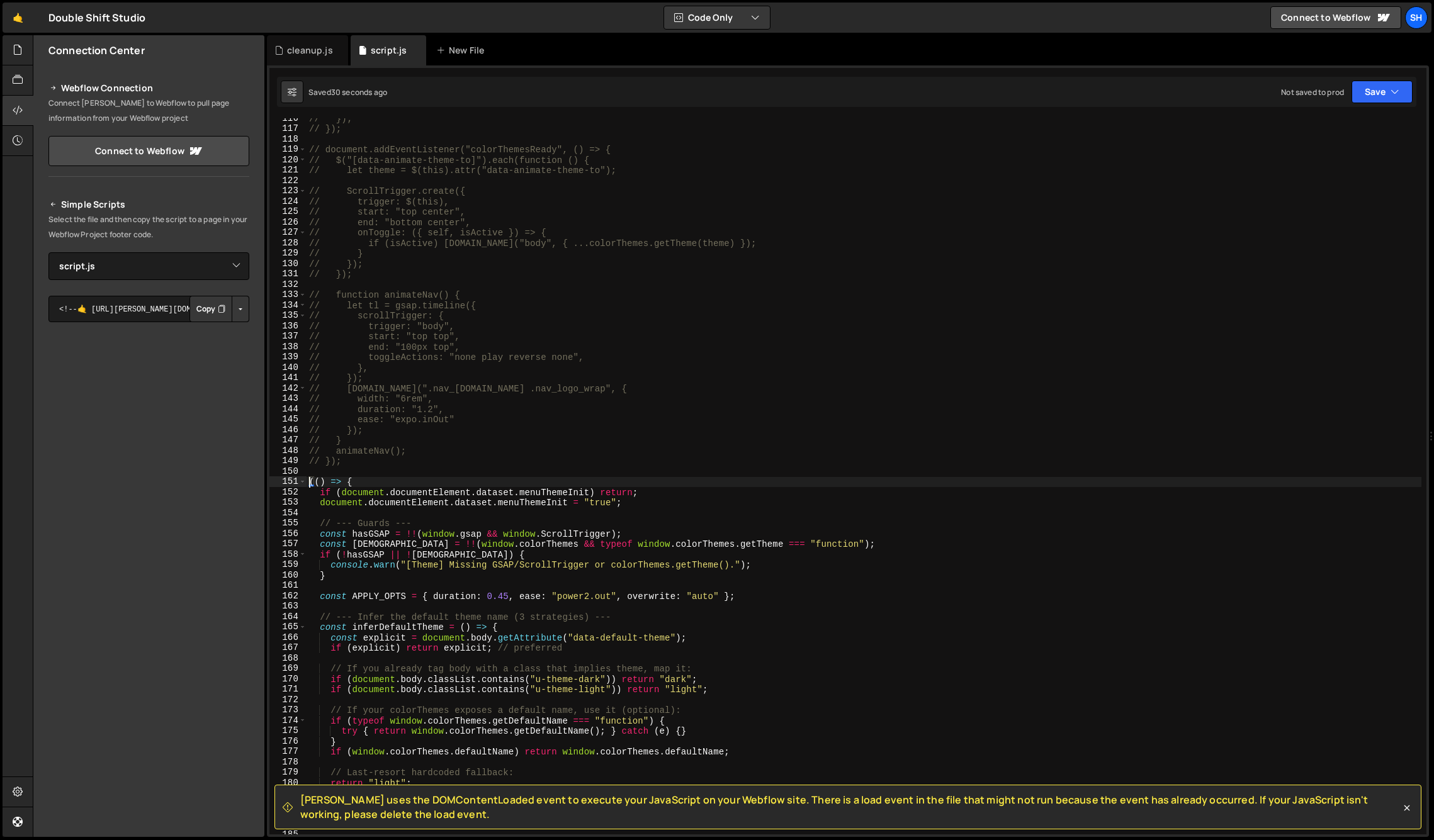
click at [414, 476] on div "// }); // }); // document.addEventListener("colorThemesReady", () => { // $("[d…" at bounding box center [864, 481] width 1115 height 737
click at [163, 659] on div "Connection Center Webflow Connection Connect [PERSON_NAME] to Webflow to pull p…" at bounding box center [149, 436] width 231 height 802
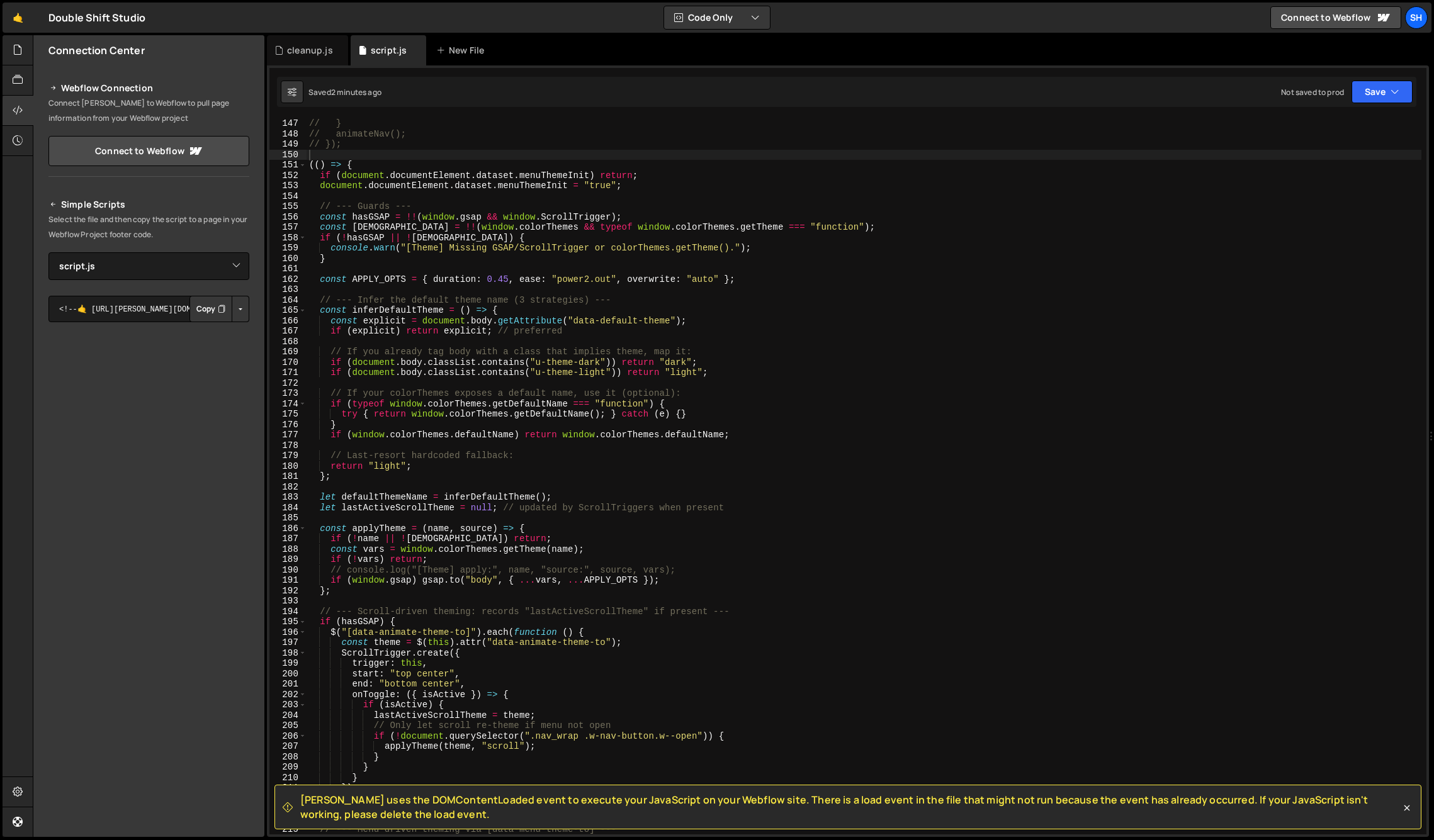
scroll to position [1516, 0]
drag, startPoint x: 215, startPoint y: 660, endPoint x: 253, endPoint y: 416, distance: 246.9
click at [215, 657] on div "Connection Center Webflow Connection Connect [PERSON_NAME] to Webflow to pull p…" at bounding box center [149, 436] width 231 height 802
click at [310, 165] on div "// } // animateNav(); // }); (( ) => { if ( document . documentElement . datase…" at bounding box center [864, 486] width 1115 height 737
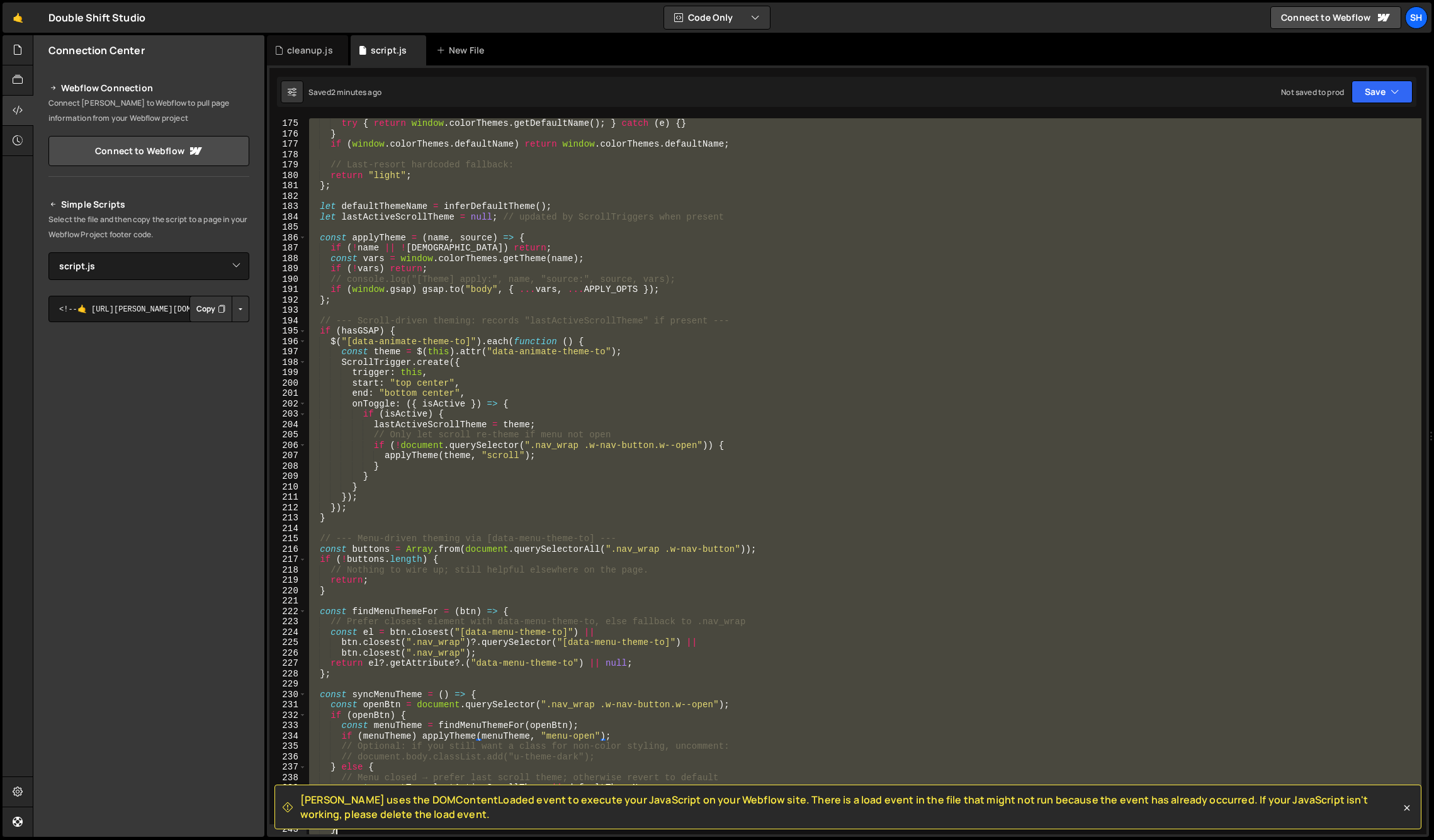
scroll to position [2056, 0]
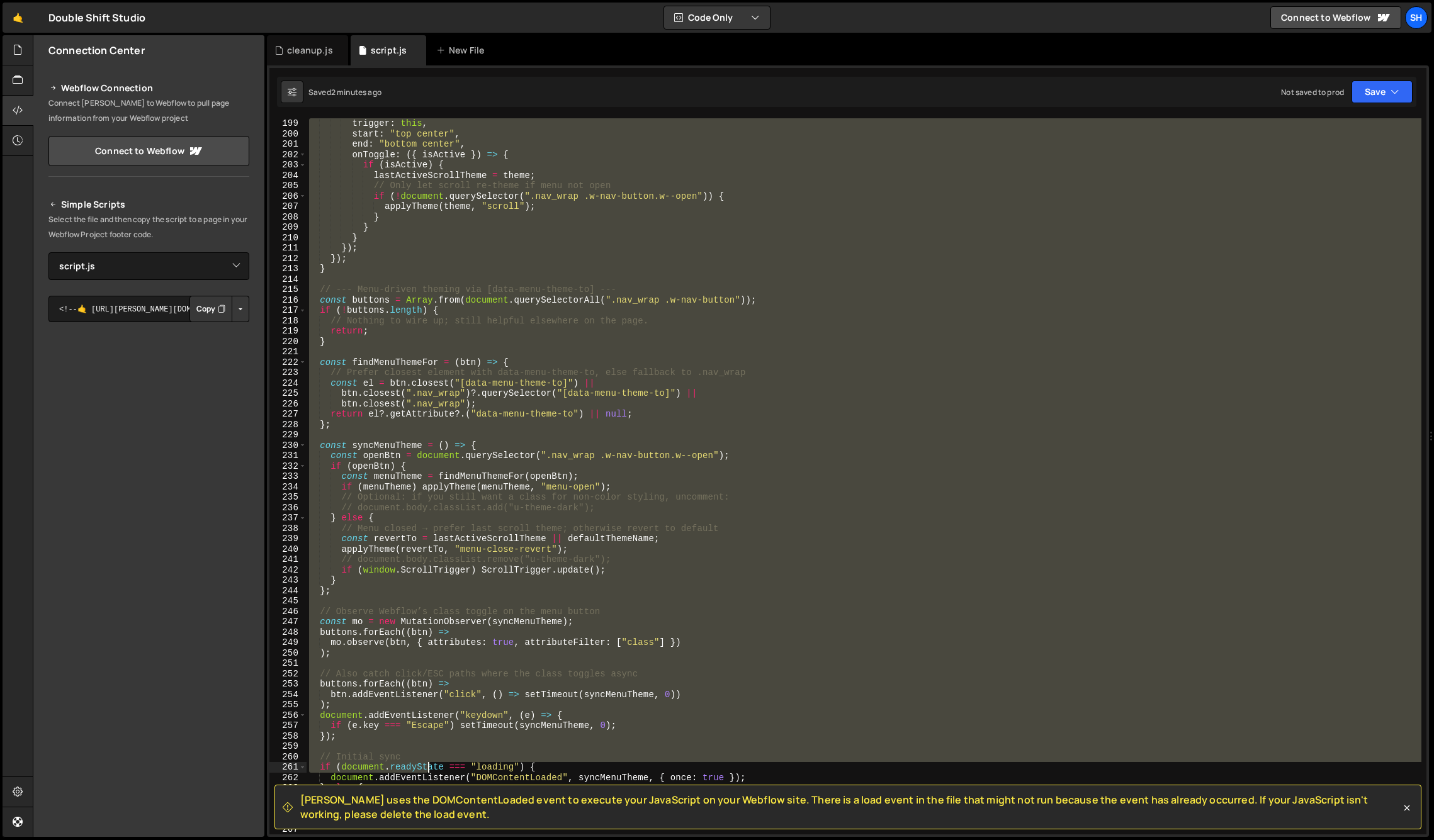
drag, startPoint x: 311, startPoint y: 165, endPoint x: 429, endPoint y: 766, distance: 612.5
click at [427, 768] on div "trigger : this , start : "top center" , end : "bottom center" , onToggle : ({ i…" at bounding box center [864, 486] width 1115 height 737
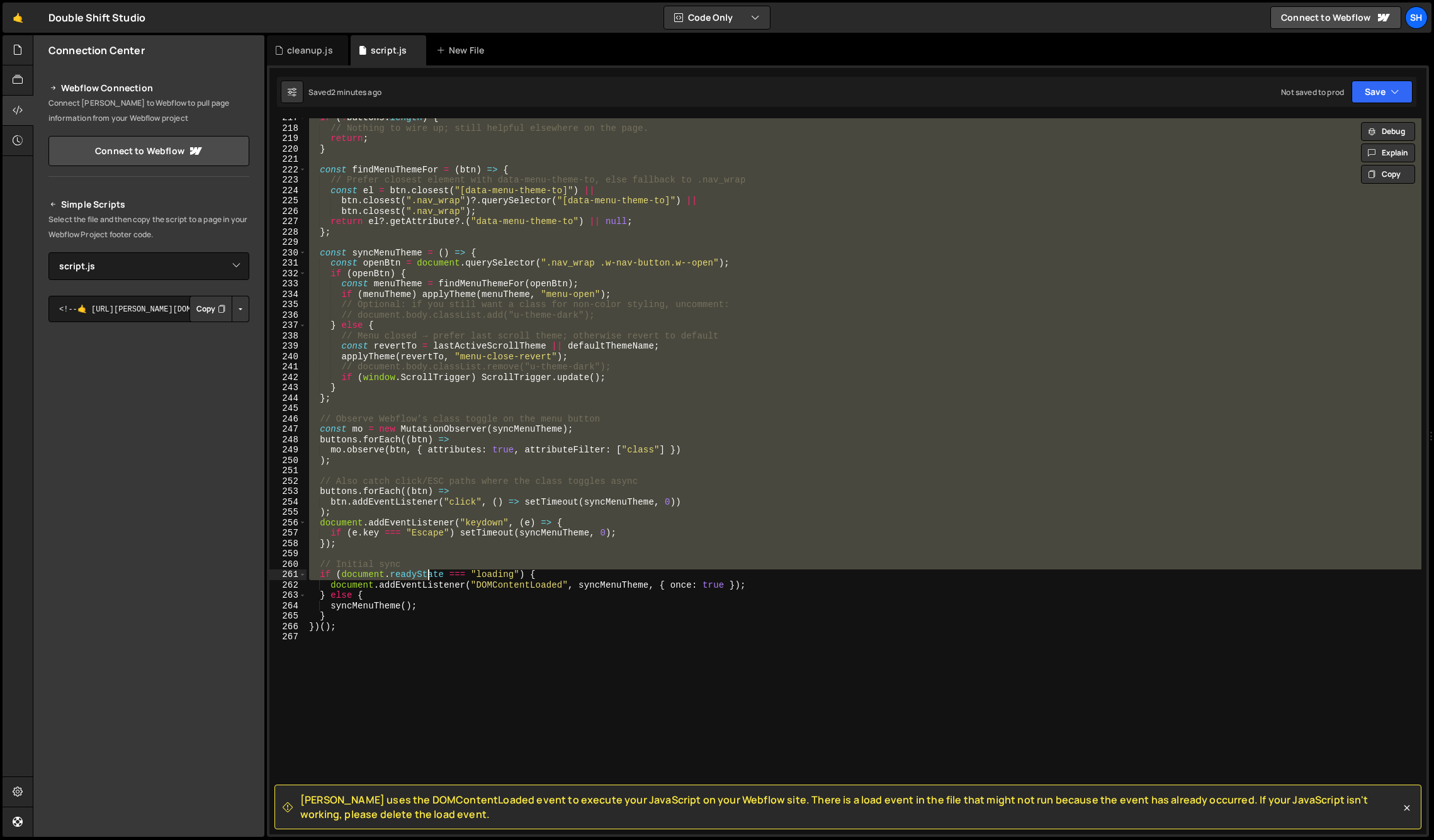
scroll to position [2248, 0]
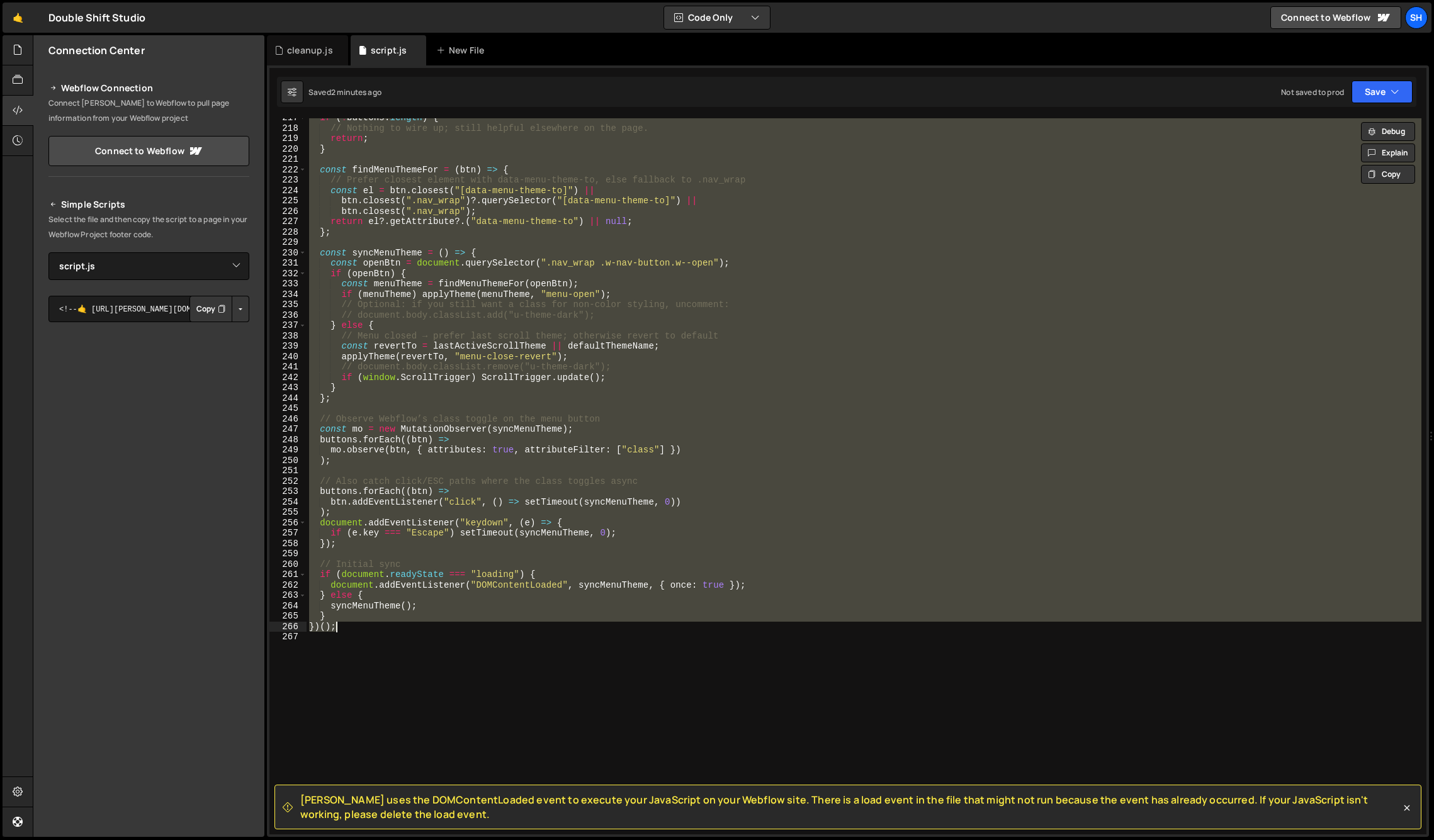
paste textarea
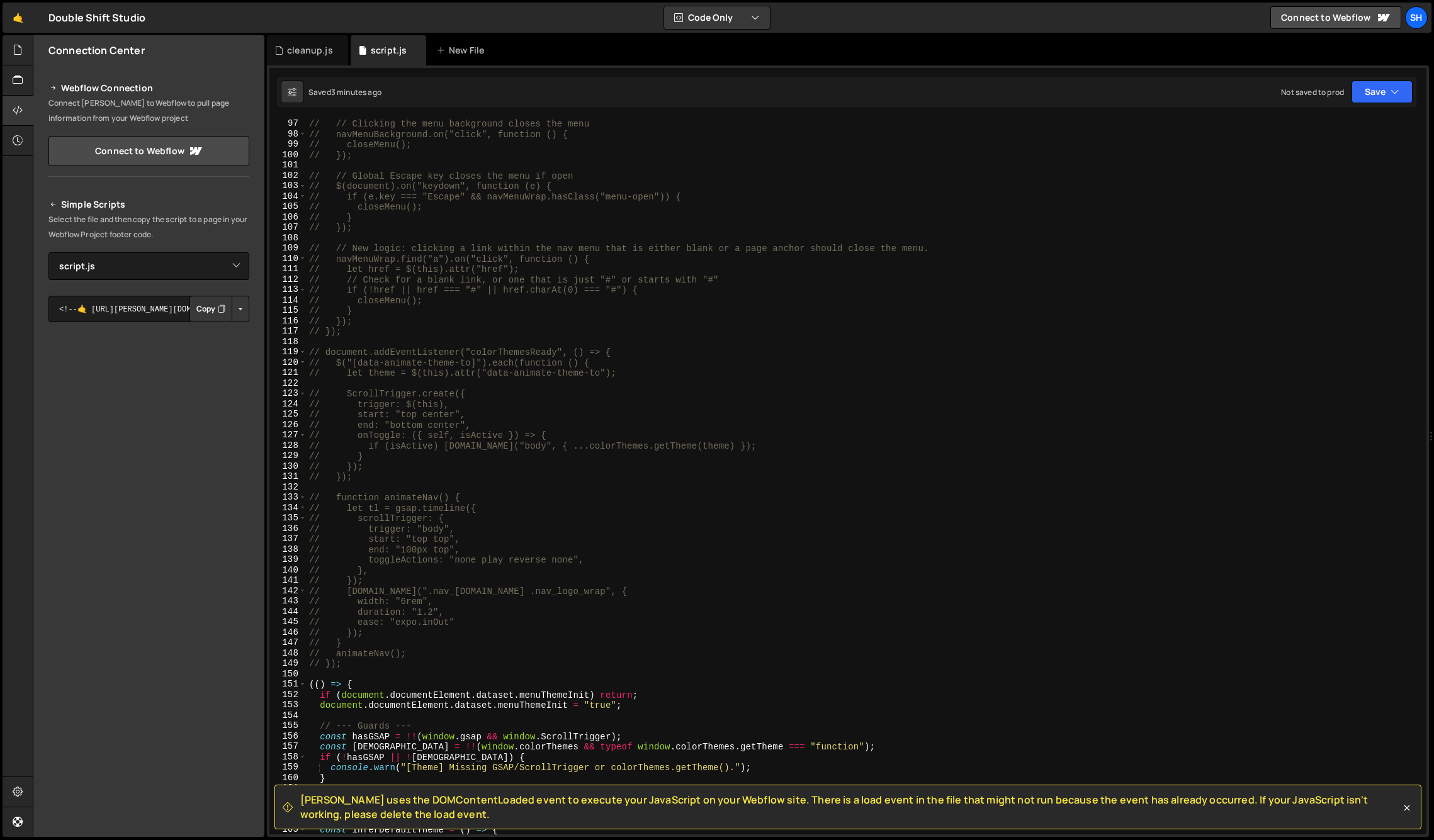
scroll to position [1006, 0]
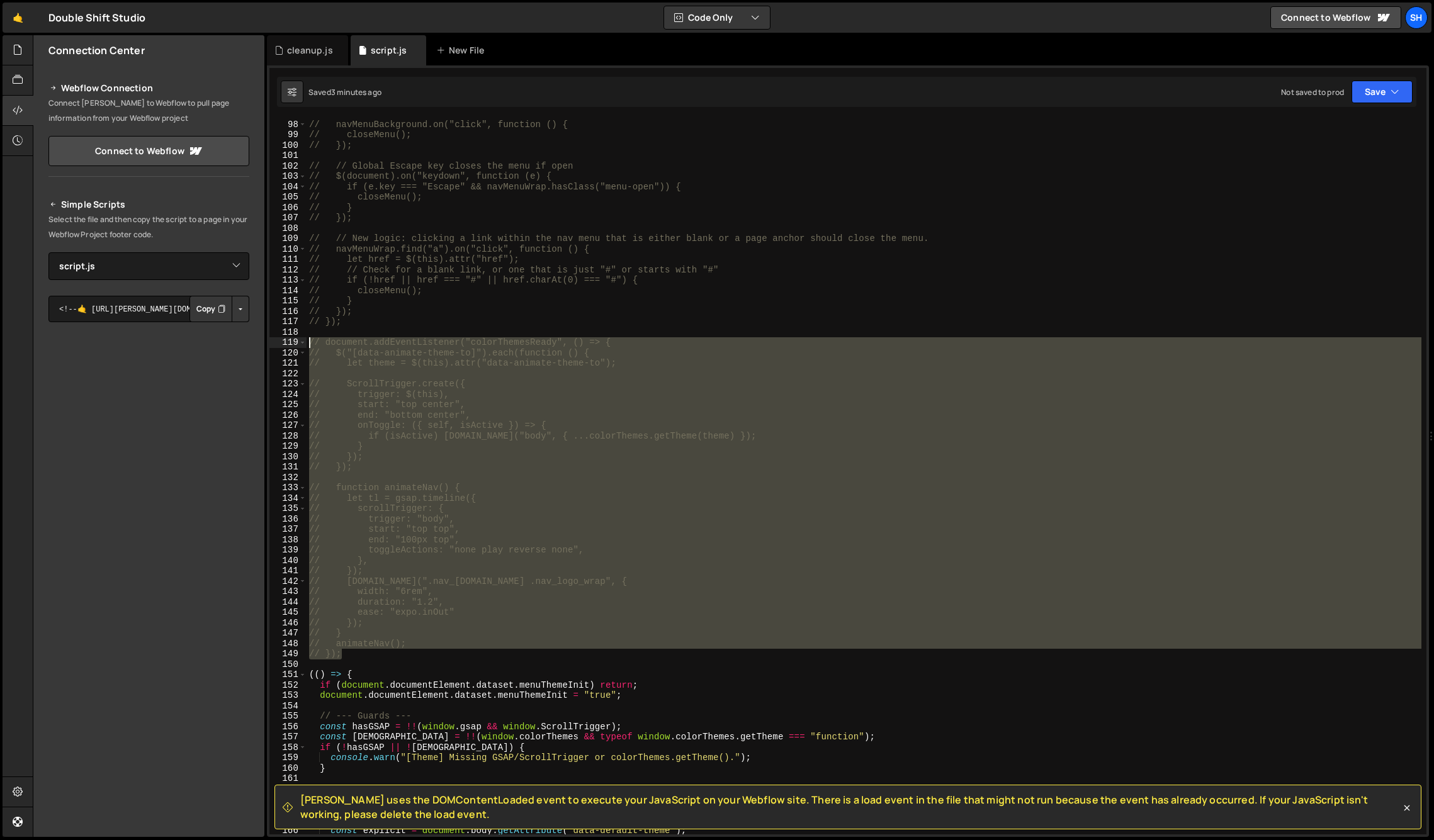
drag, startPoint x: 342, startPoint y: 655, endPoint x: 283, endPoint y: 342, distance: 318.5
click at [283, 342] on div "})(); 97 98 99 100 101 102 103 104 105 106 107 108 109 110 111 112 113 114 115 …" at bounding box center [848, 476] width 1157 height 716
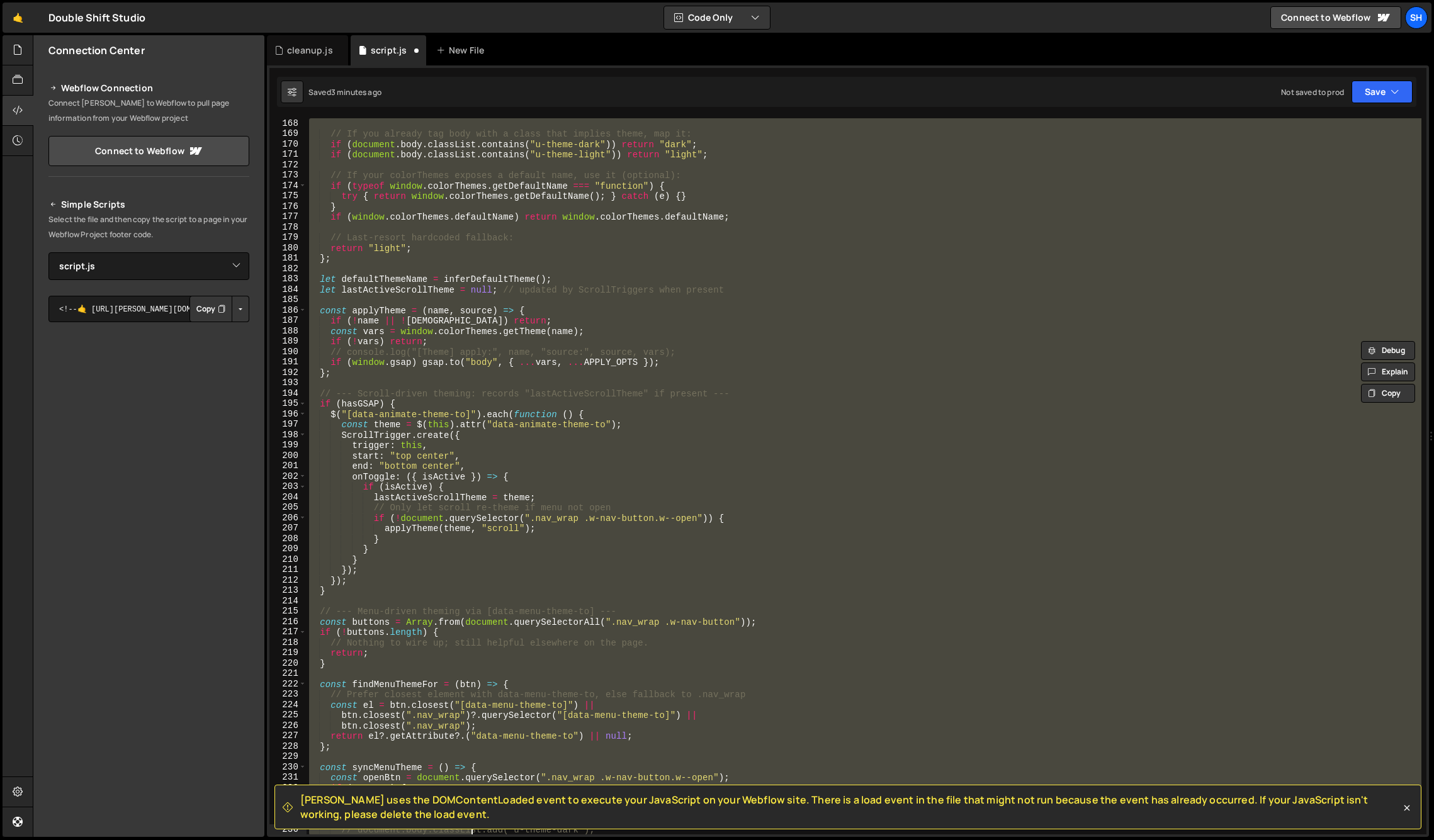
scroll to position [2056, 0]
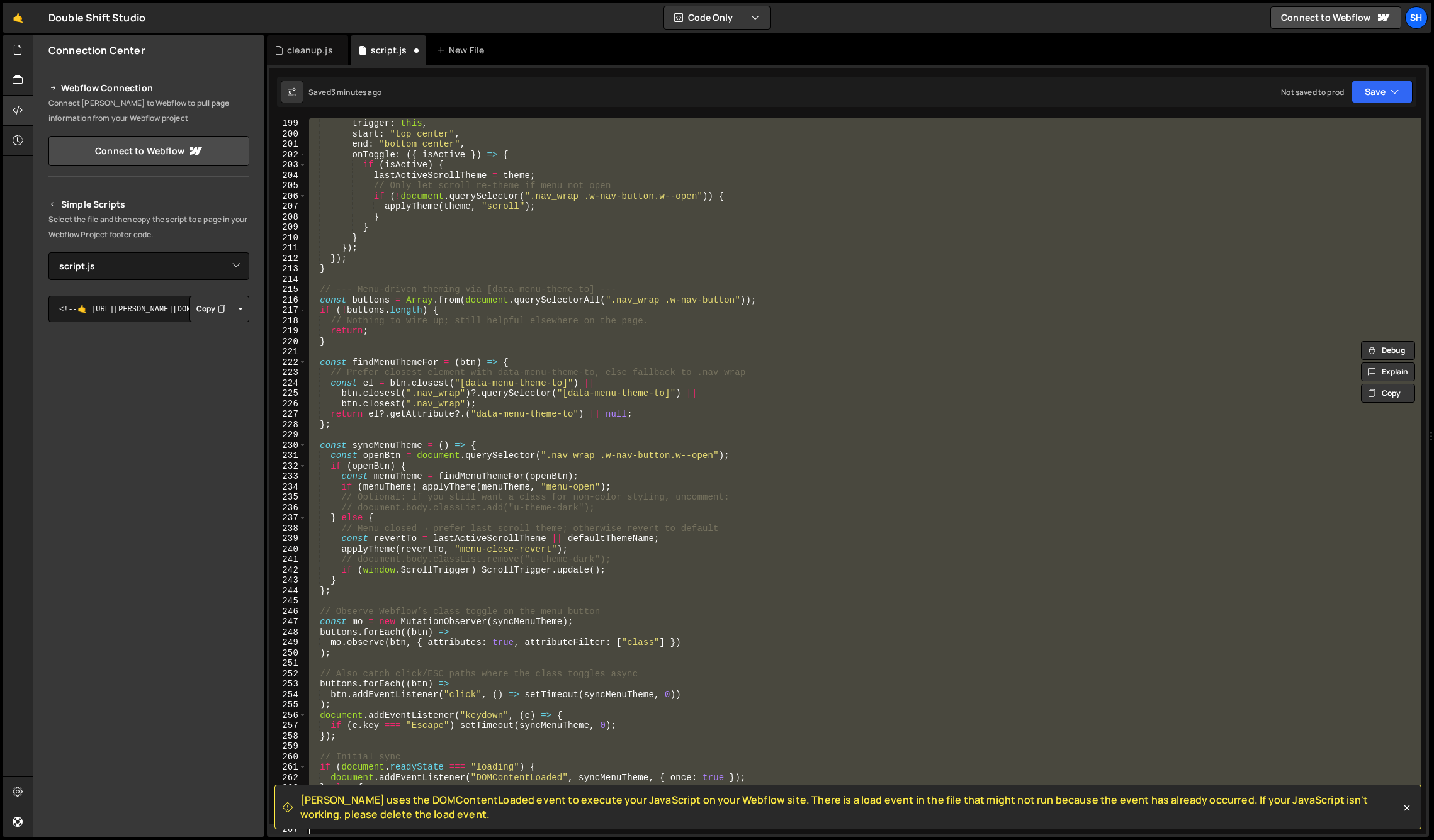
drag, startPoint x: 310, startPoint y: 547, endPoint x: 462, endPoint y: 869, distance: 356.1
click at [462, 839] on html "Projects [GEOGRAPHIC_DATA] Blog Sh Projects Your Teams Invite team member Accou…" at bounding box center [717, 420] width 1434 height 840
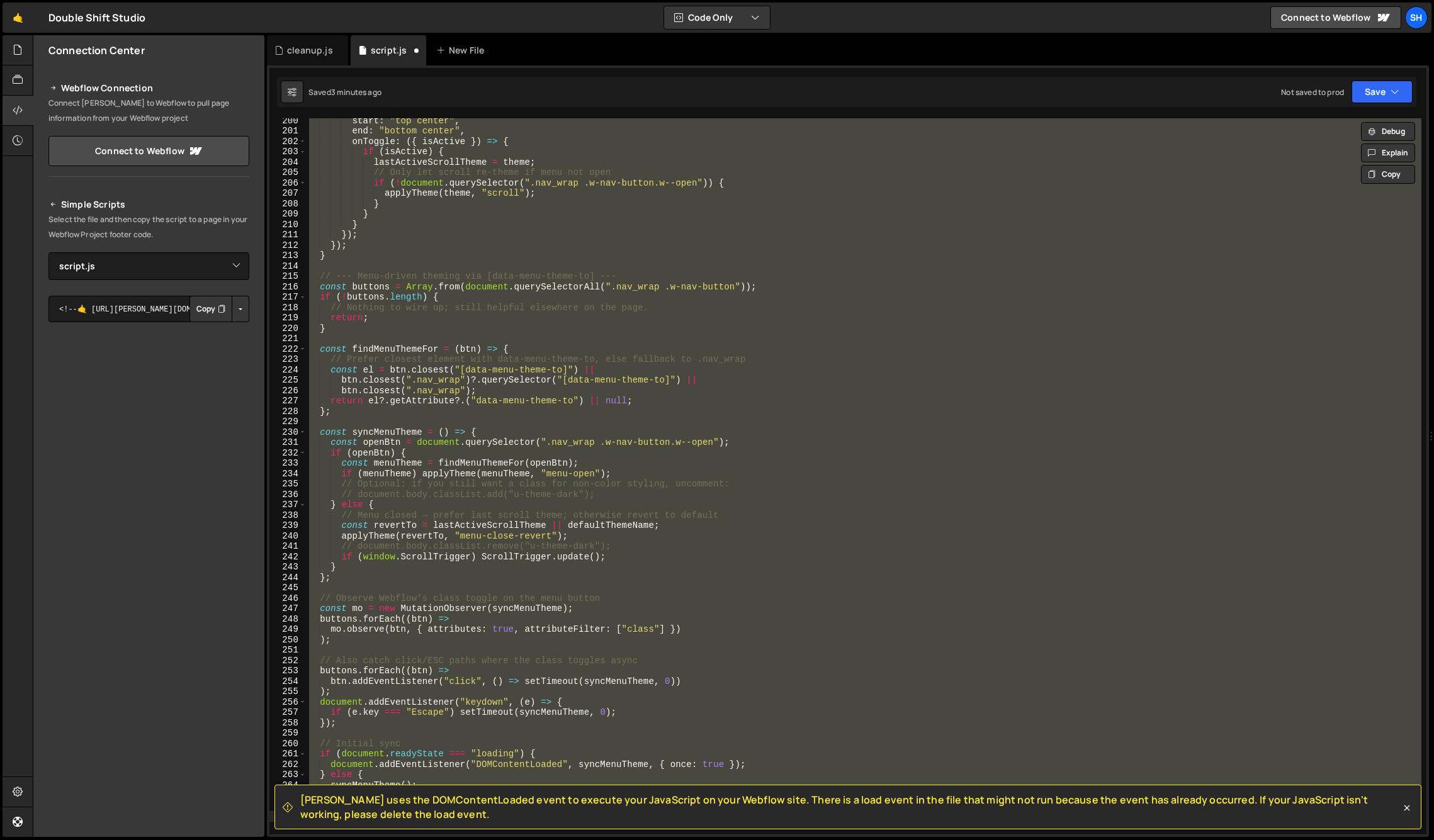
scroll to position [2071, 0]
type textarea "// })();"
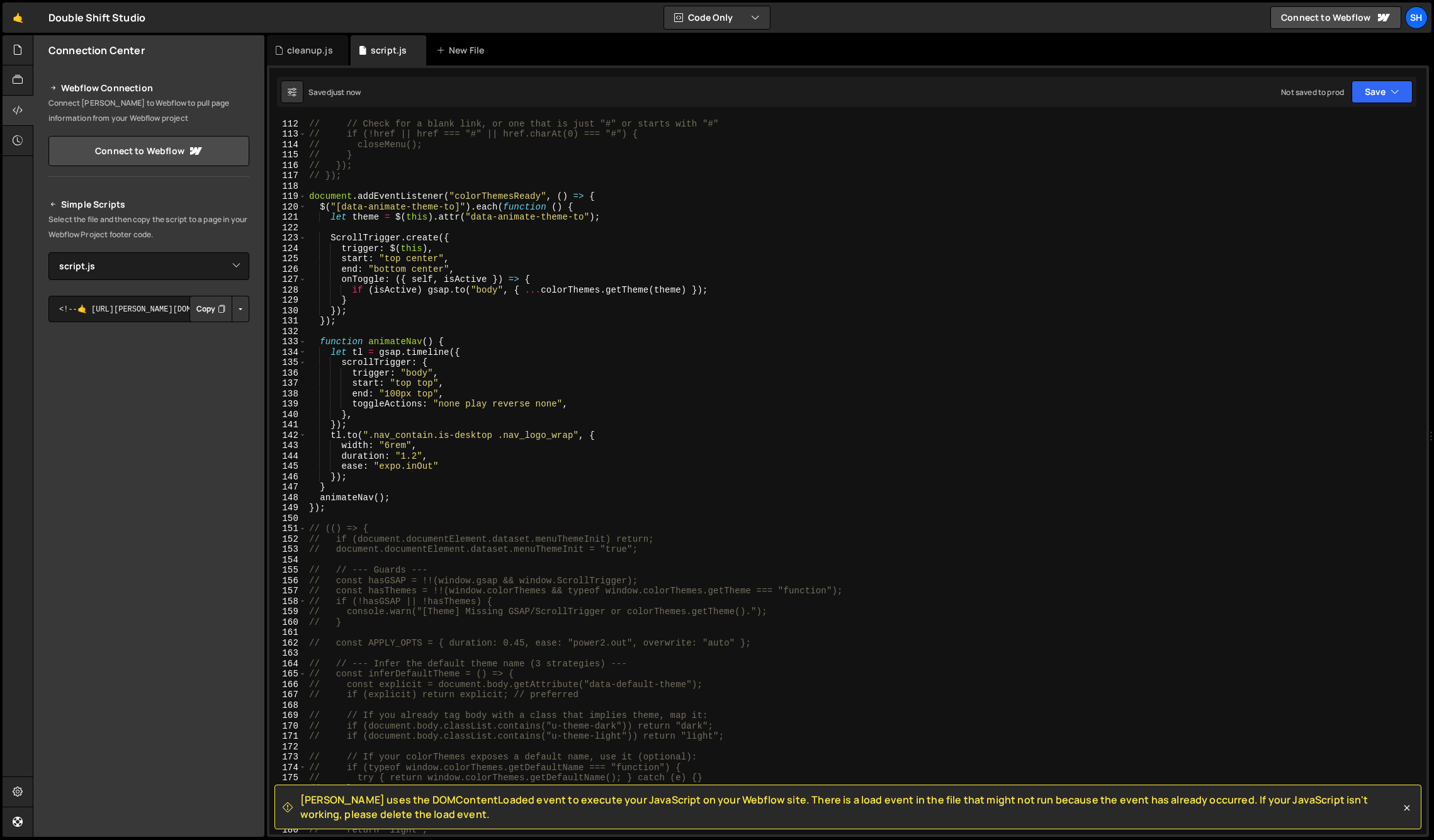
scroll to position [1152, 0]
drag, startPoint x: 191, startPoint y: 676, endPoint x: 364, endPoint y: 563, distance: 206.6
click at [207, 665] on div "Connection Center Webflow Connection Connect [PERSON_NAME] to Webflow to pull p…" at bounding box center [149, 436] width 231 height 802
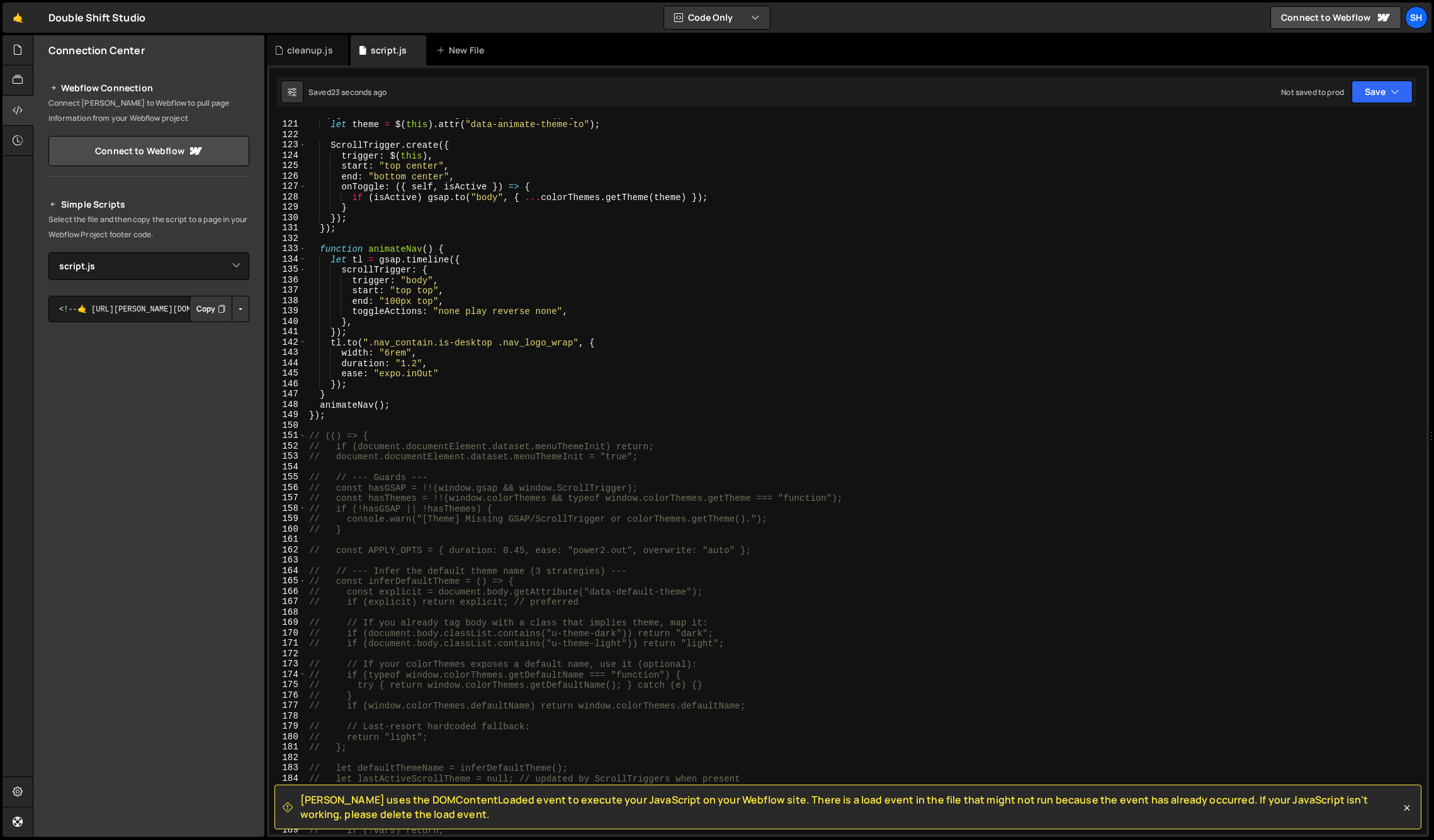
scroll to position [1164, 0]
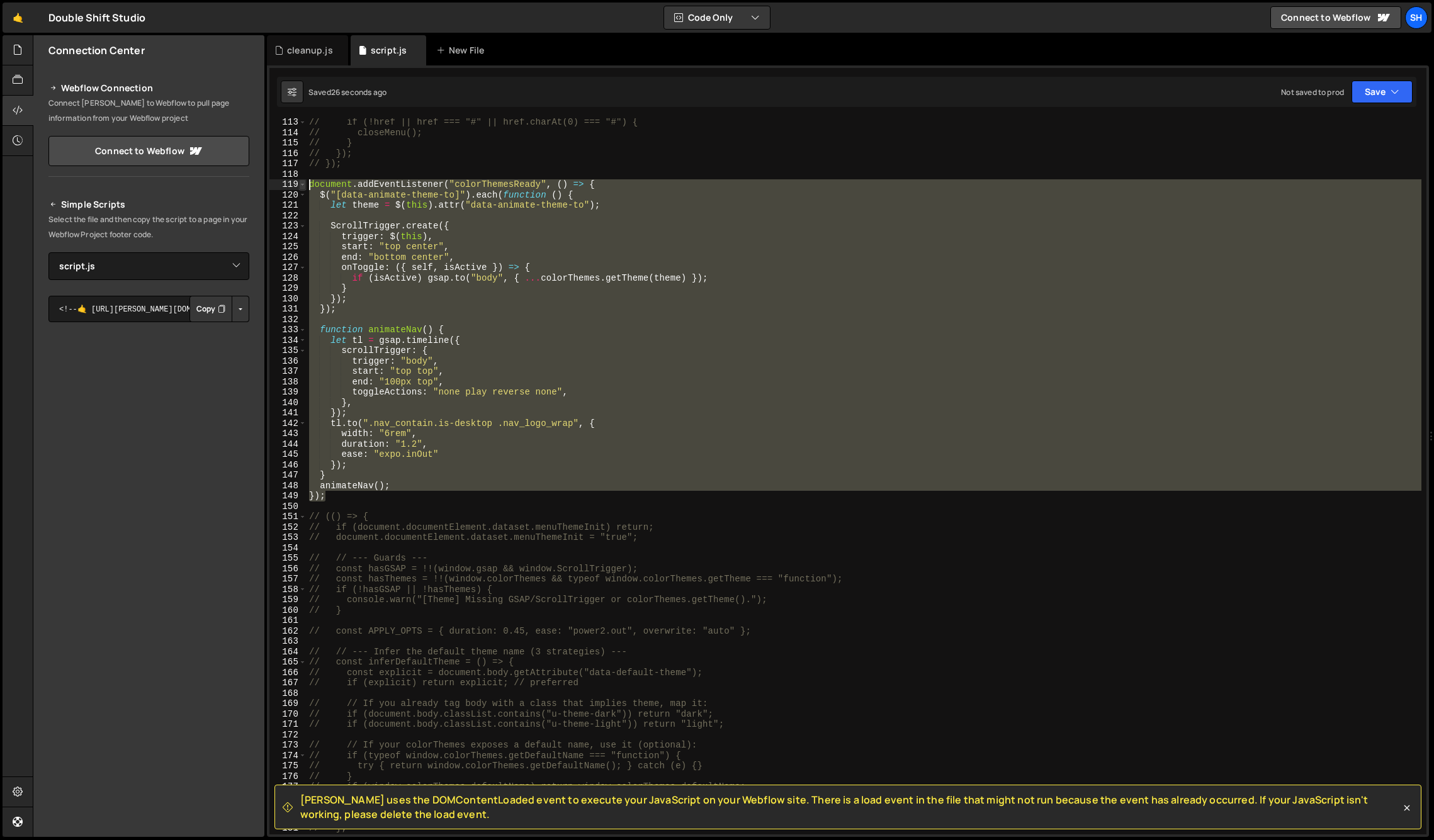
drag, startPoint x: 327, startPoint y: 496, endPoint x: 302, endPoint y: 183, distance: 314.0
click at [302, 183] on div "}); 113 114 115 116 117 118 119 120 121 122 123 124 125 126 127 128 129 130 131…" at bounding box center [848, 476] width 1157 height 716
drag, startPoint x: 149, startPoint y: 747, endPoint x: 42, endPoint y: 648, distance: 145.8
click at [149, 747] on div "Connection Center Webflow Connection Connect [PERSON_NAME] to Webflow to pull p…" at bounding box center [149, 436] width 231 height 802
click at [334, 495] on div "// if (!href || href === "#" || href.charAt(0) === "#") { // closeMenu(); // } …" at bounding box center [864, 476] width 1115 height 716
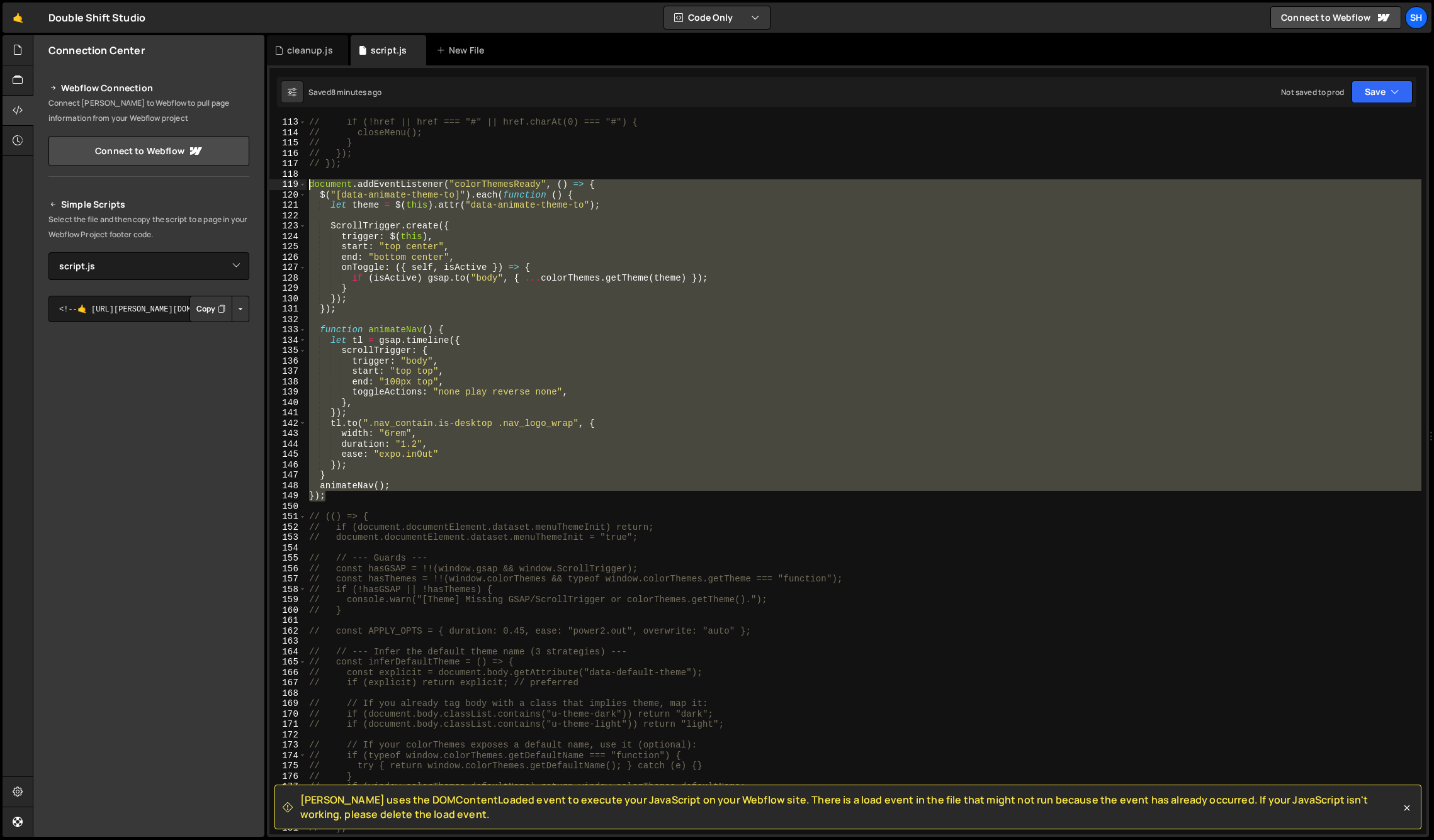
drag, startPoint x: 327, startPoint y: 447, endPoint x: 310, endPoint y: 188, distance: 259.6
click at [310, 188] on div "// if (!href || href === "#" || href.charAt(0) === "#") { // closeMenu(); // } …" at bounding box center [864, 485] width 1115 height 737
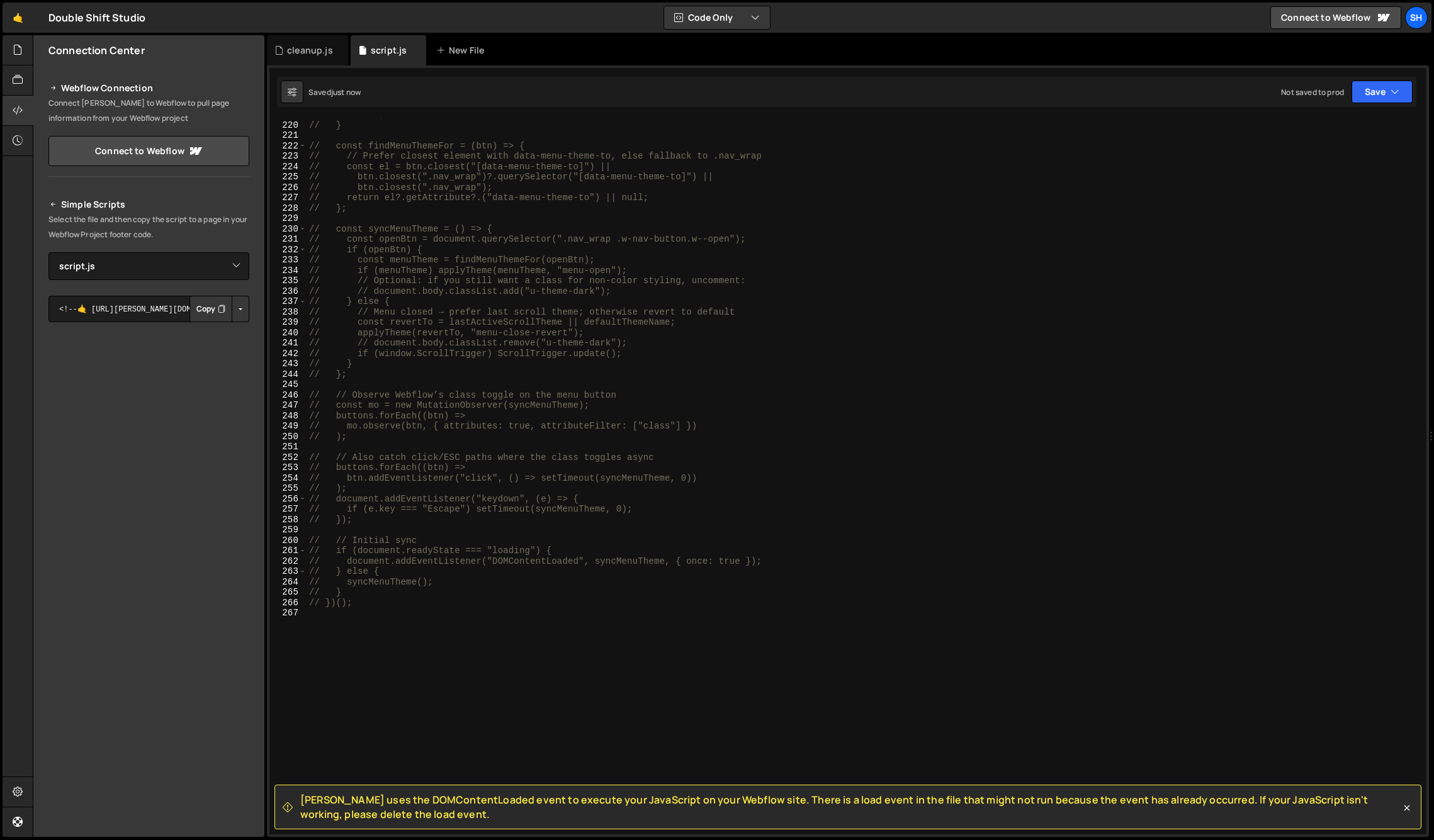
scroll to position [2408, 0]
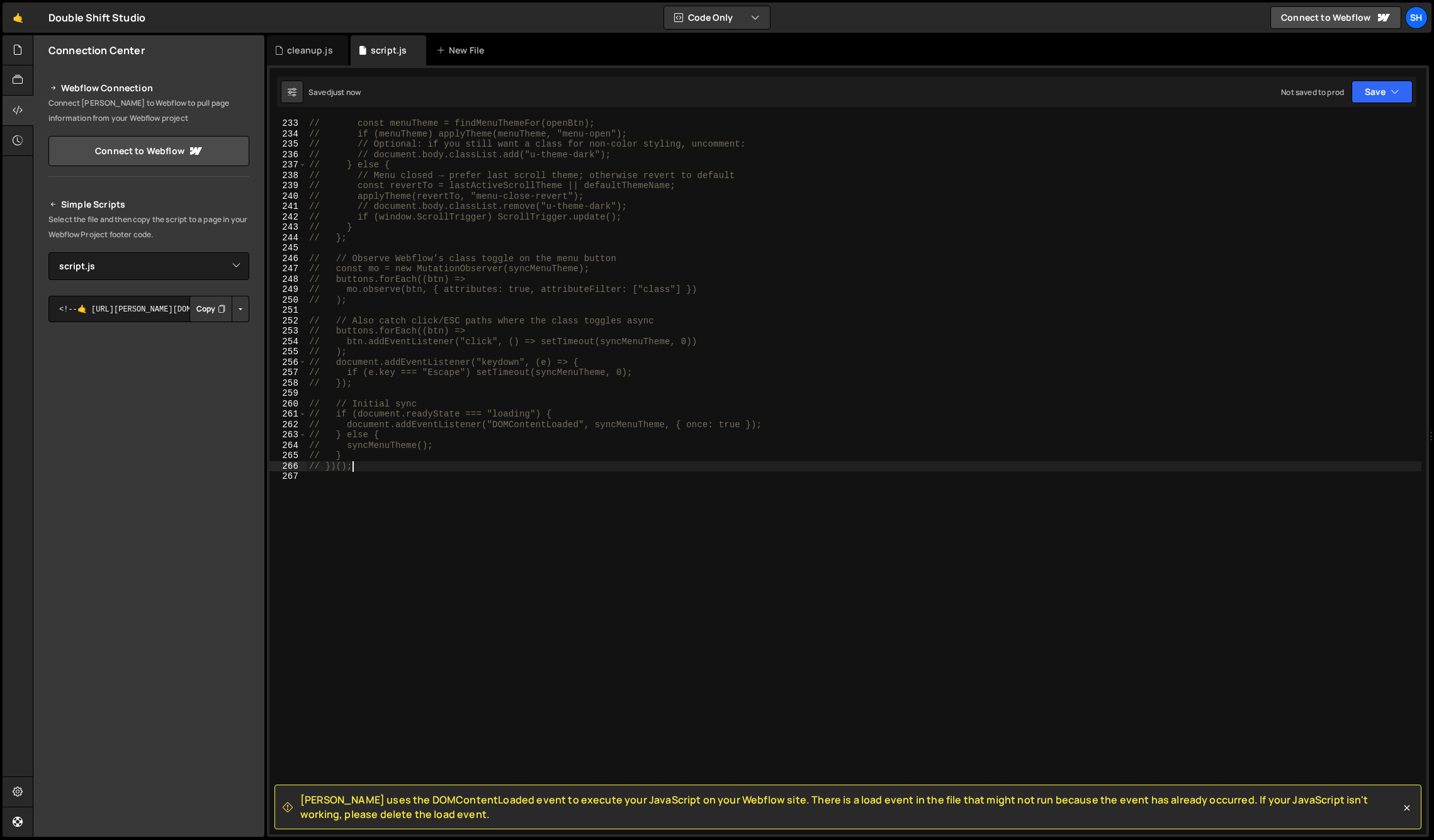
click at [360, 465] on div "// const menuTheme = findMenuThemeFor(openBtn); // if (menuTheme) applyTheme(me…" at bounding box center [864, 486] width 1115 height 737
type textarea "// })();"
drag, startPoint x: 170, startPoint y: 630, endPoint x: 173, endPoint y: 569, distance: 61.1
click at [170, 630] on div "Connection Center Webflow Connection Connect [PERSON_NAME] to Webflow to pull p…" at bounding box center [149, 436] width 231 height 802
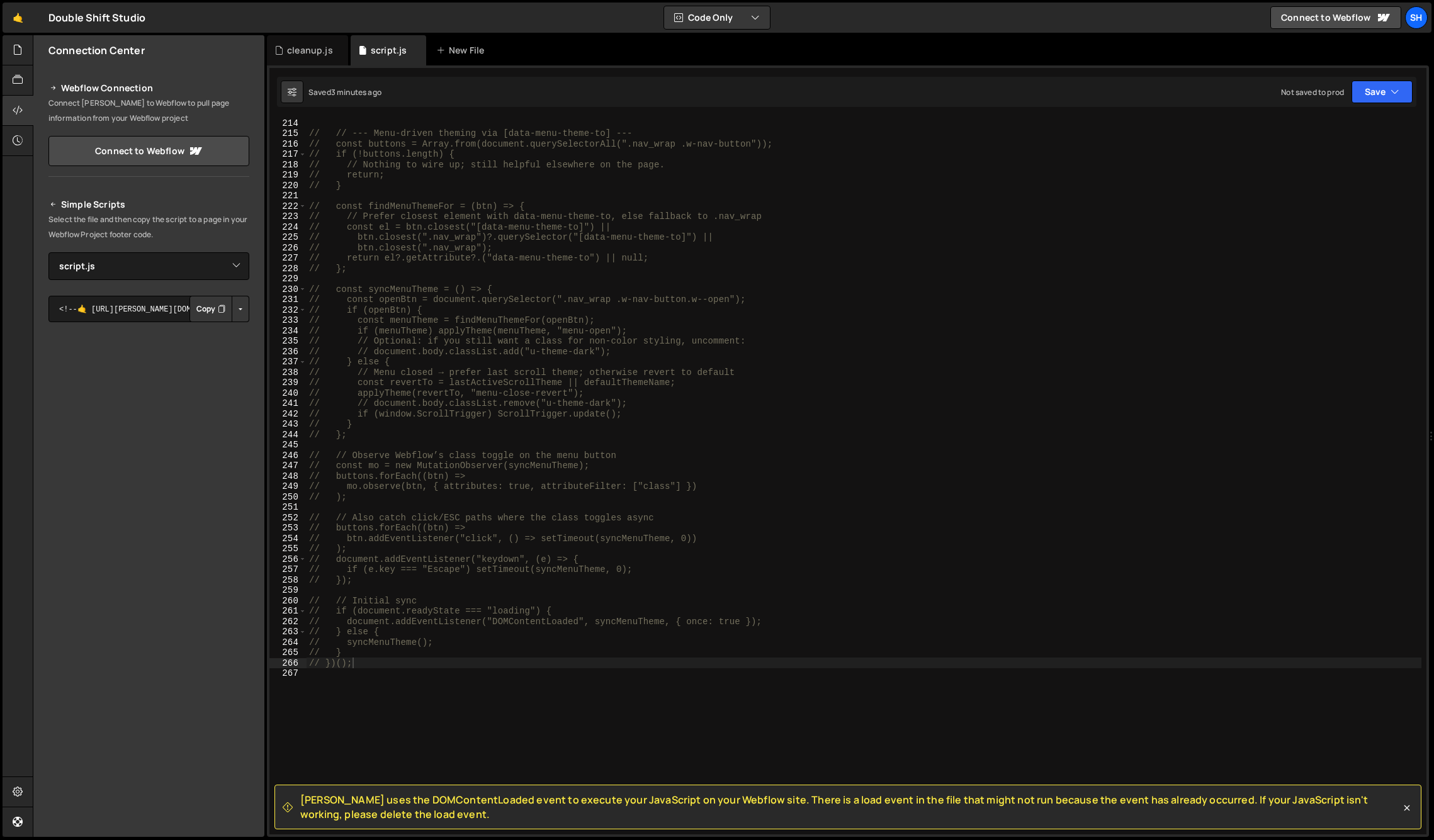
scroll to position [2212, 0]
